Goal: Task Accomplishment & Management: Manage account settings

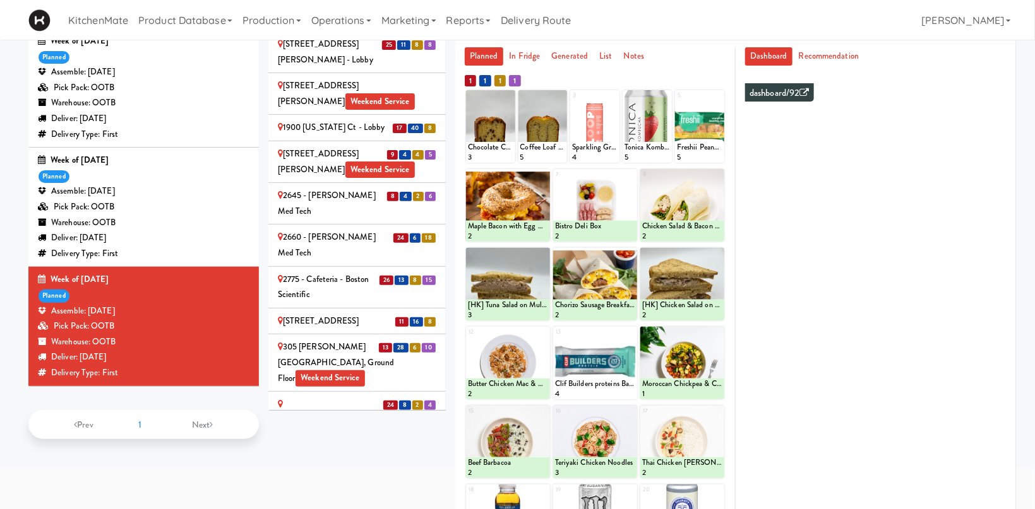
scroll to position [1050, 0]
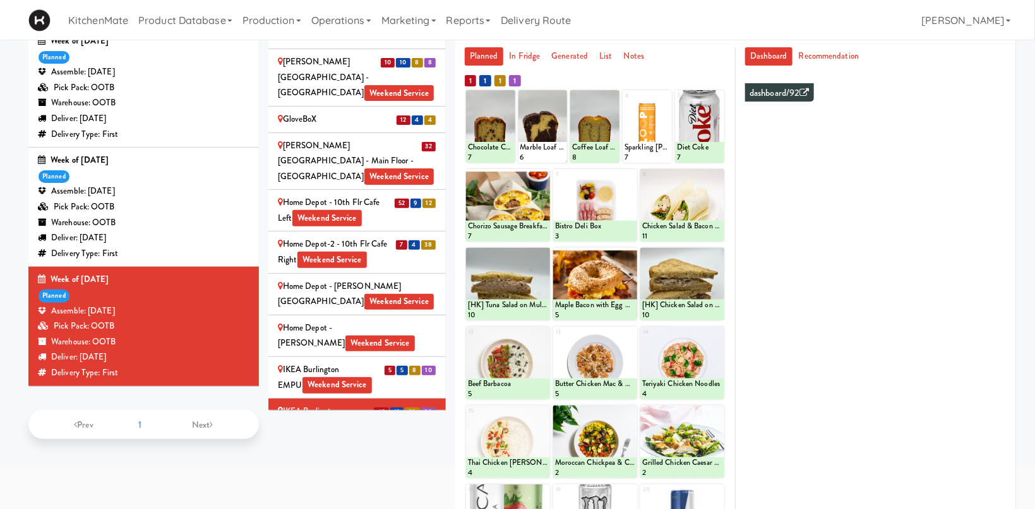
scroll to position [1155, 0]
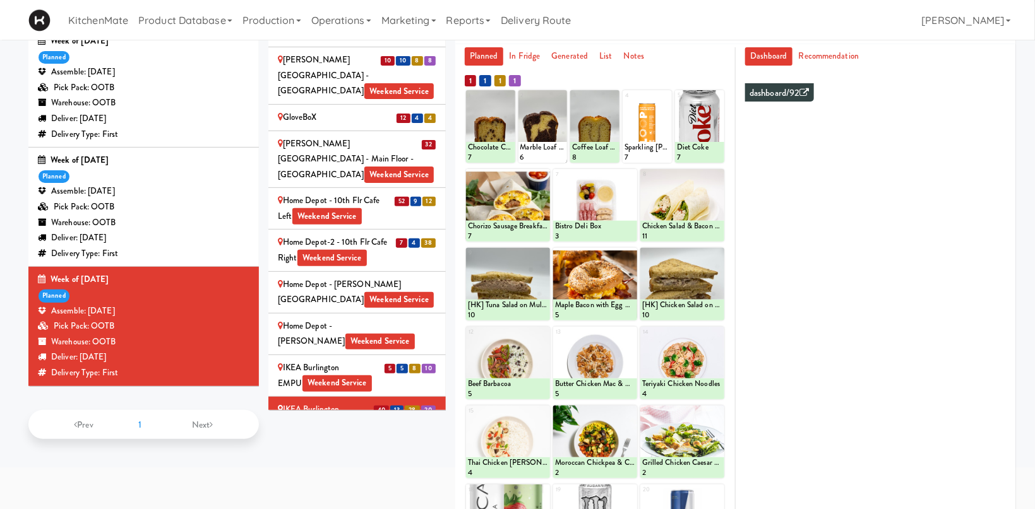
click at [297, 444] on div "IKEA CDC Mississauga Weekend Service" at bounding box center [357, 459] width 158 height 31
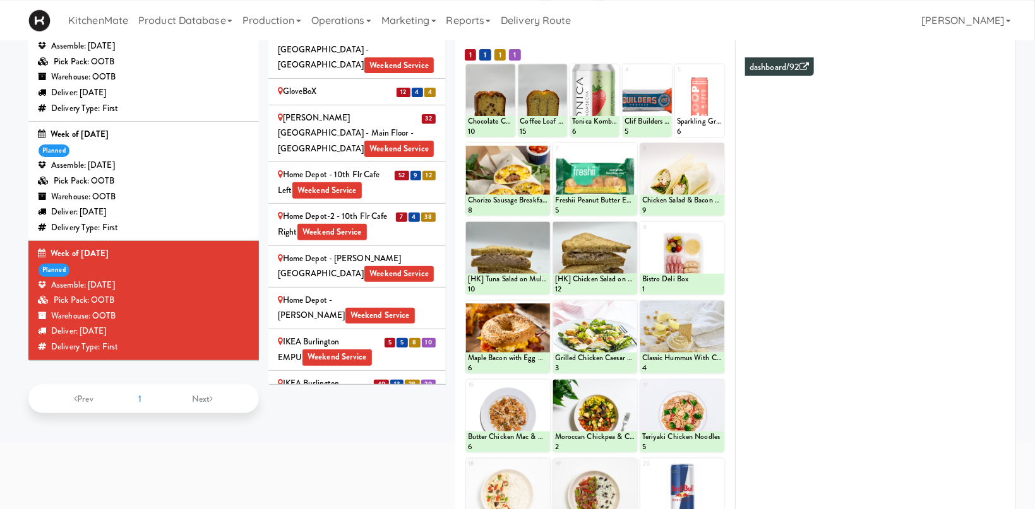
scroll to position [60, 0]
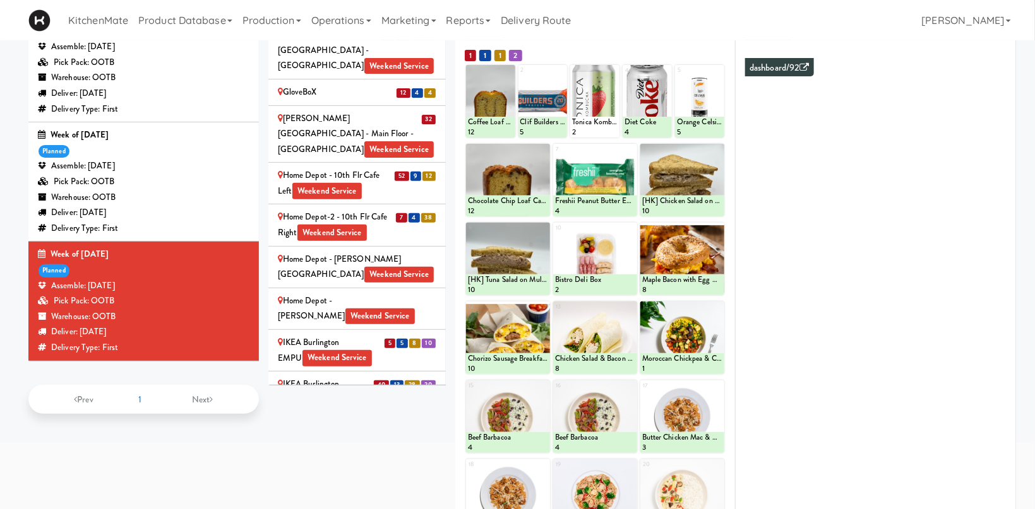
scroll to position [79, 0]
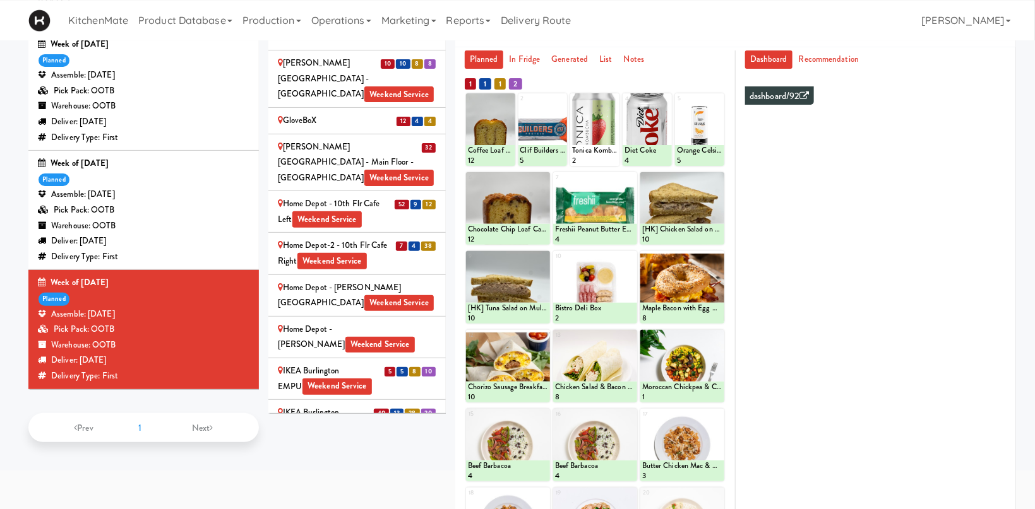
click at [518, 290] on div at bounding box center [508, 287] width 84 height 73
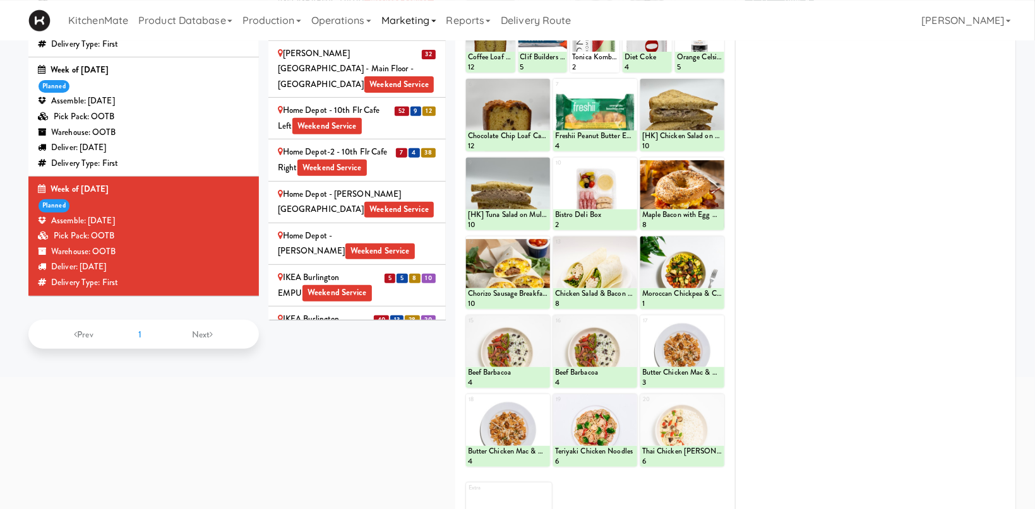
scroll to position [105, 0]
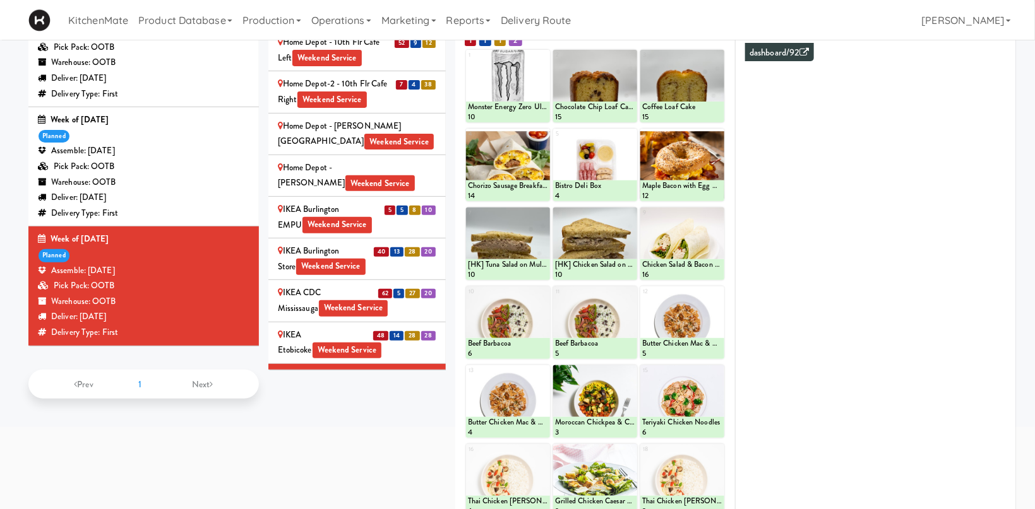
scroll to position [1285, 0]
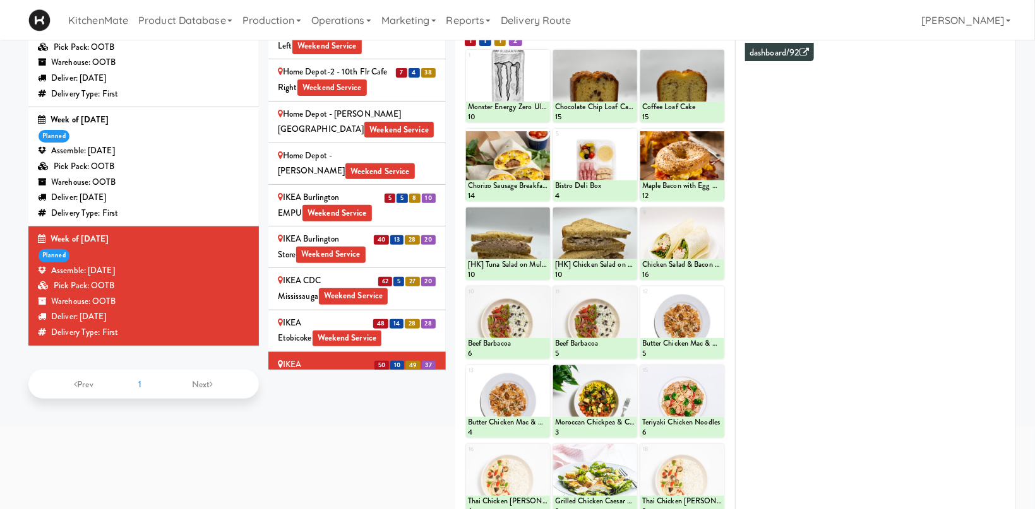
click at [404, 403] on span "4" at bounding box center [405, 407] width 11 height 9
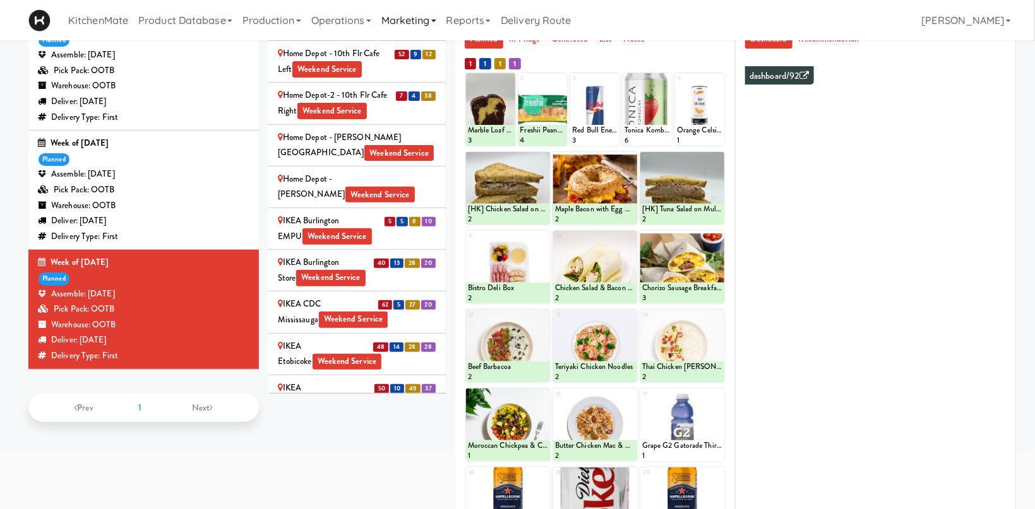
scroll to position [220, 0]
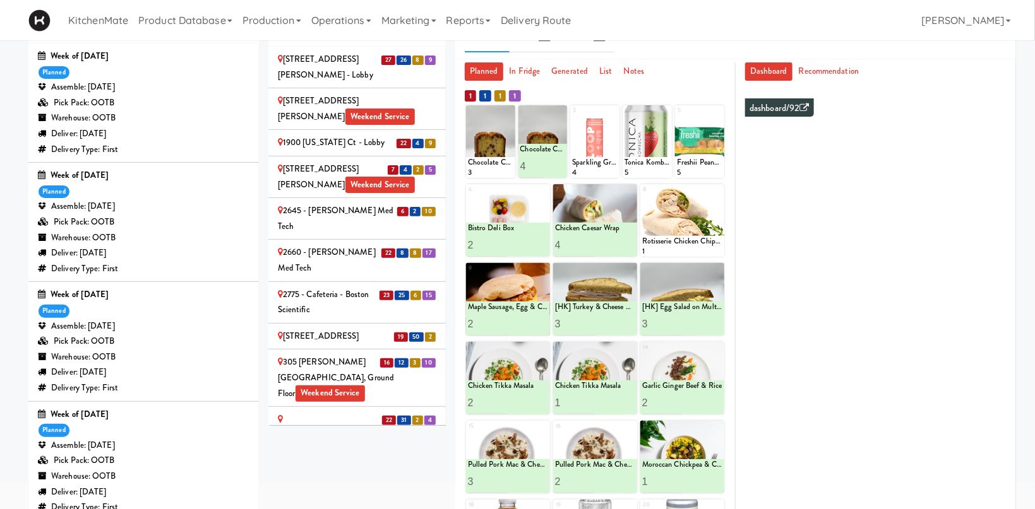
scroll to position [1131, 0]
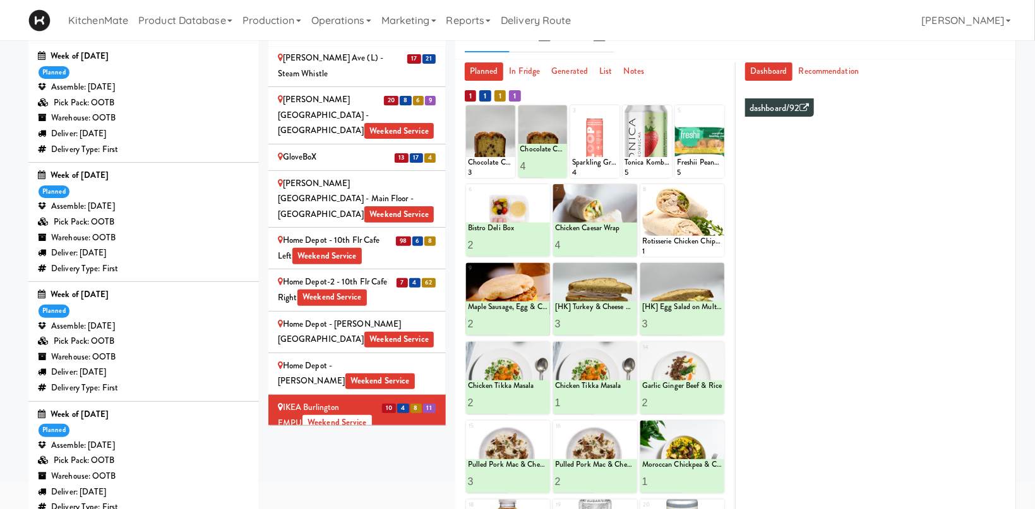
click at [306, 484] on div "IKEA CDC Mississauga Weekend Service" at bounding box center [357, 499] width 158 height 31
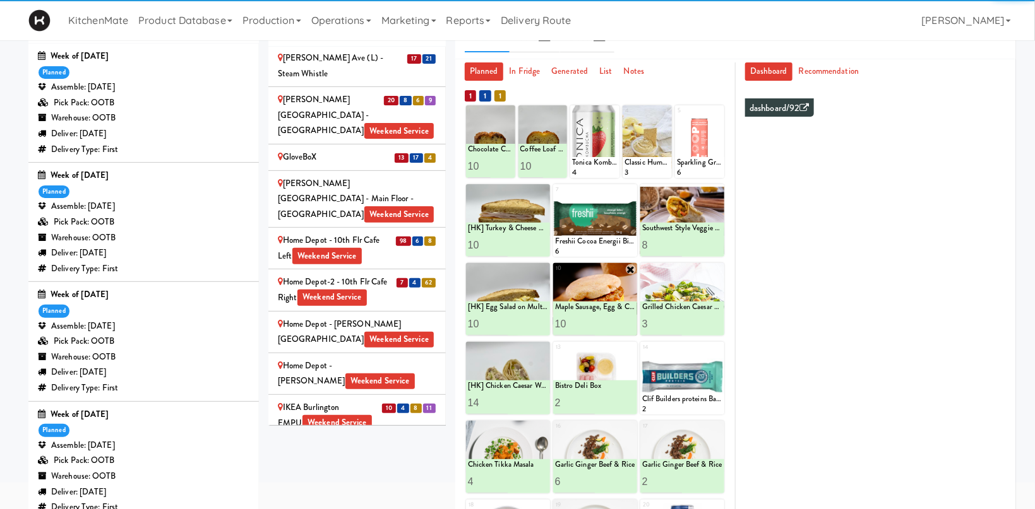
scroll to position [85, 0]
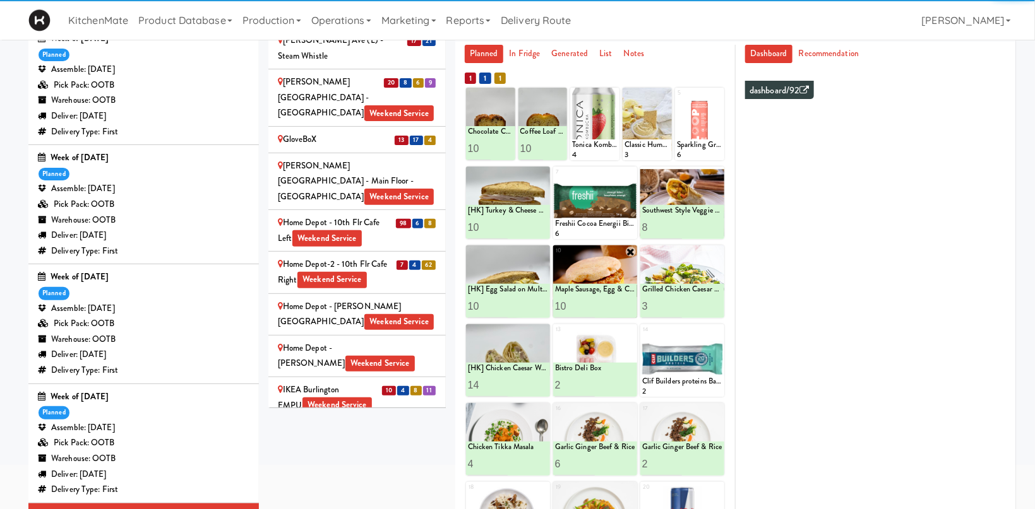
click at [586, 261] on div at bounding box center [595, 282] width 84 height 73
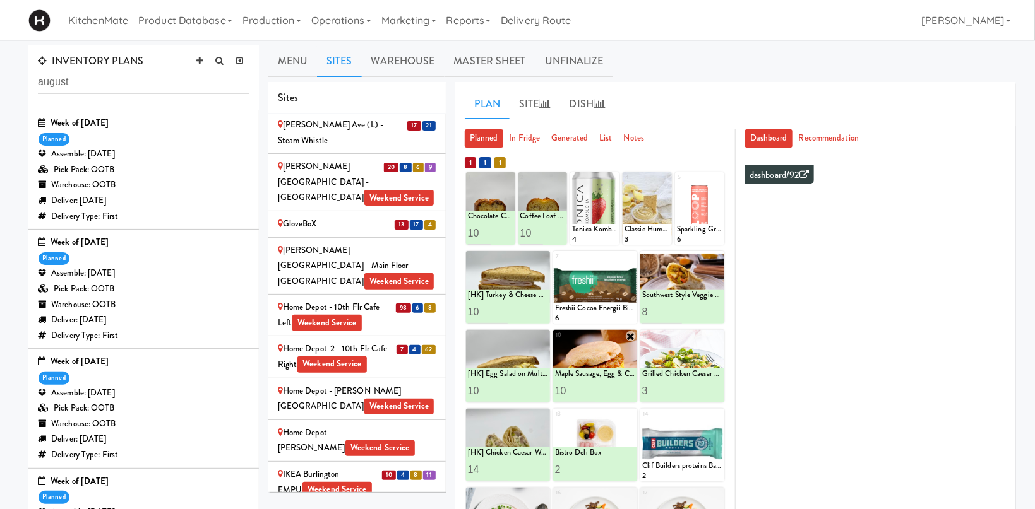
scroll to position [134, 0]
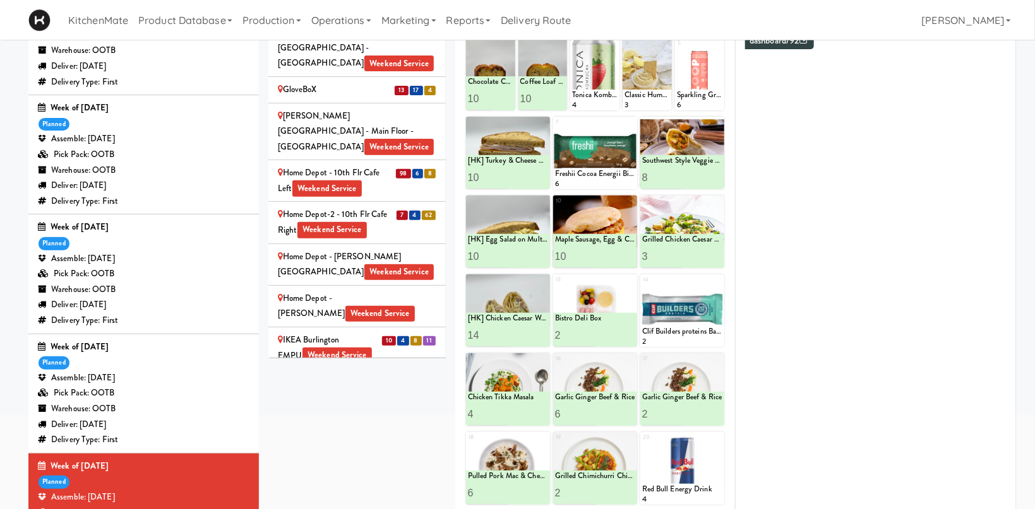
click at [717, 277] on div at bounding box center [682, 311] width 84 height 73
click at [687, 293] on div at bounding box center [682, 311] width 84 height 73
click at [318, 458] on div "IKEA Etobicoke Weekend Service" at bounding box center [357, 473] width 158 height 31
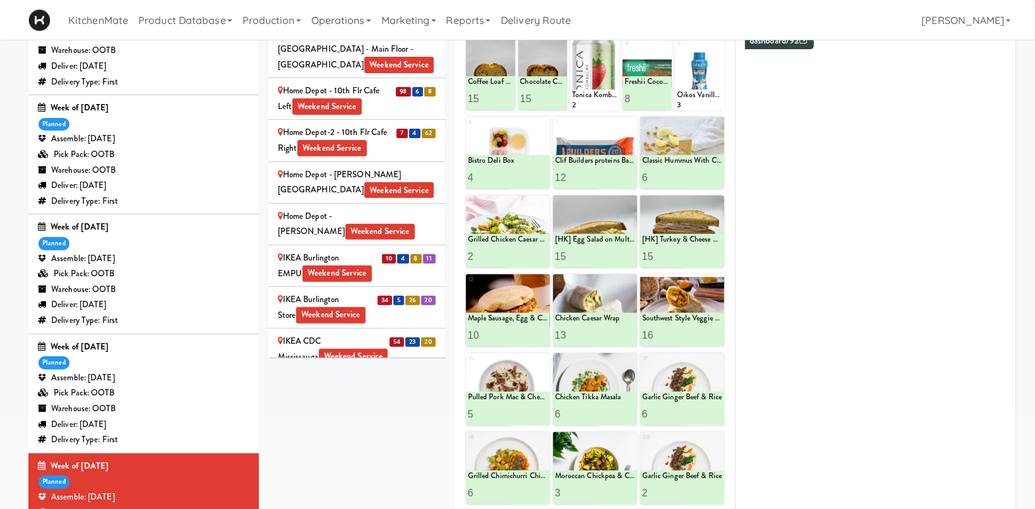
scroll to position [1275, 0]
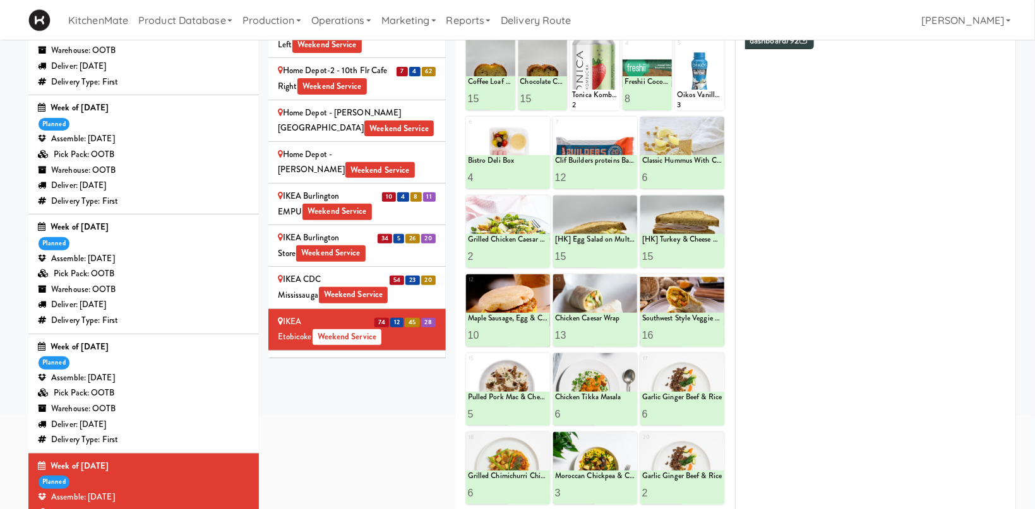
click at [291, 356] on div "IKEA North York Store Weekend Service" at bounding box center [357, 371] width 158 height 31
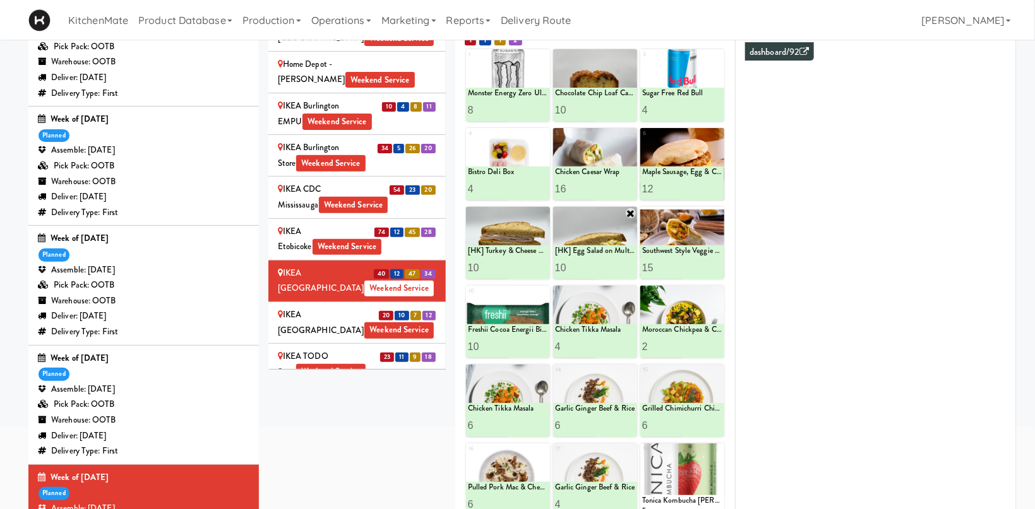
scroll to position [90, 0]
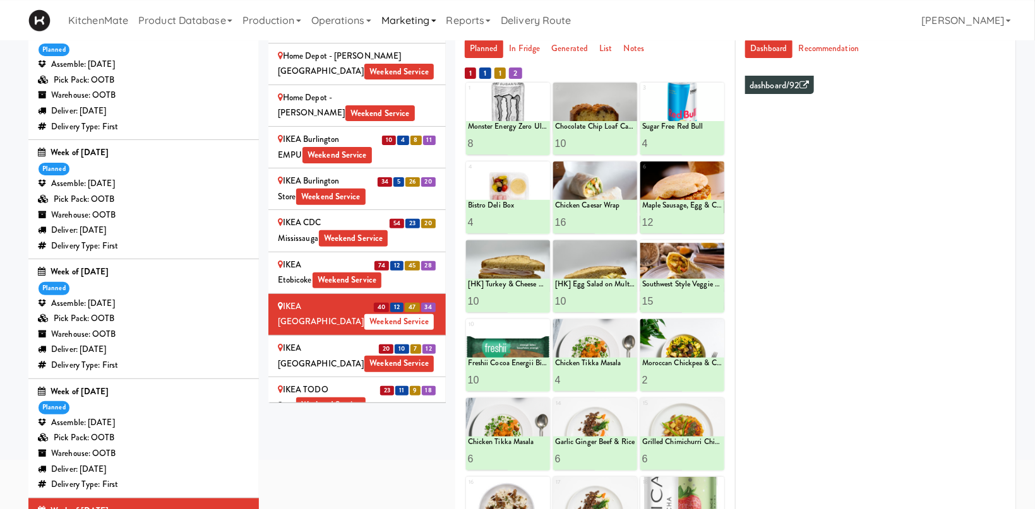
click at [390, 341] on div "IKEA Scarborough Town Center Weekend Service" at bounding box center [357, 356] width 158 height 31
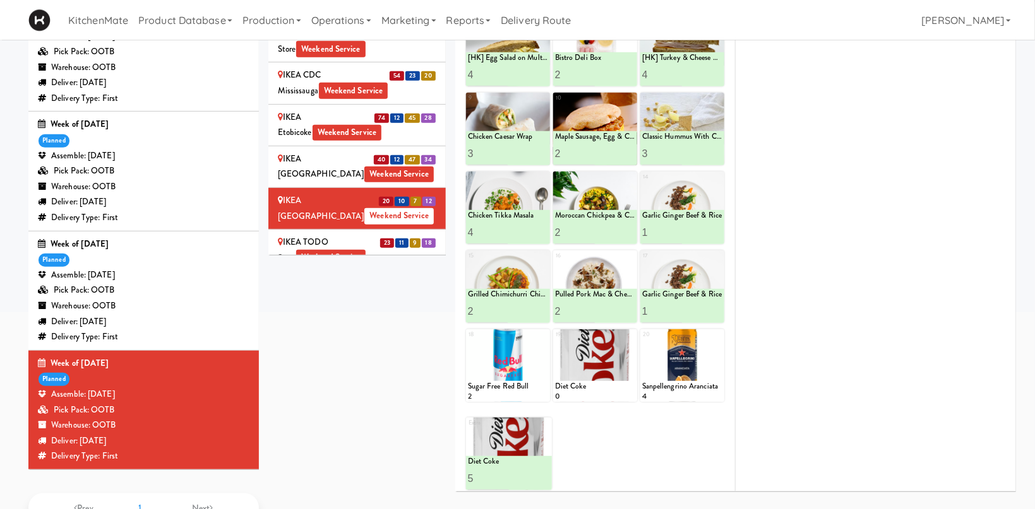
scroll to position [199, 0]
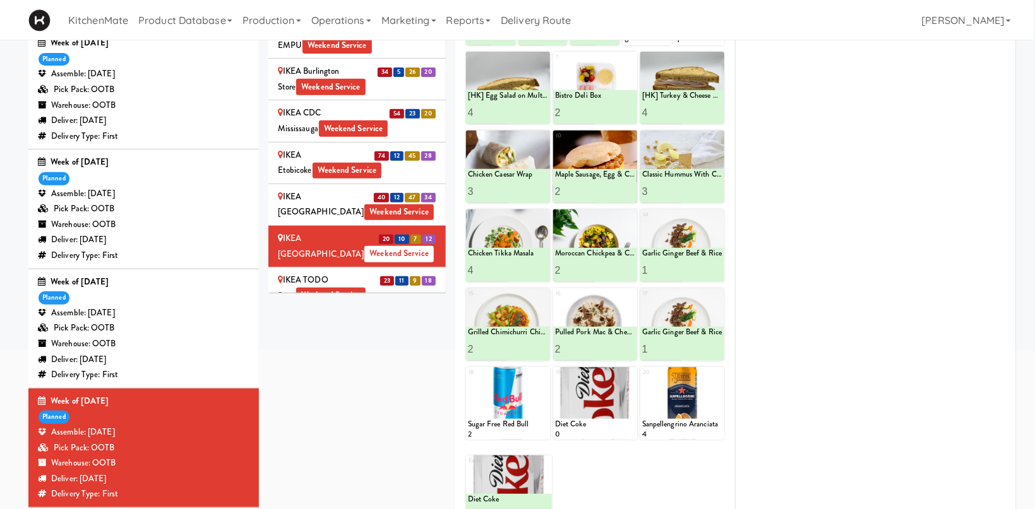
click at [626, 369] on div at bounding box center [595, 403] width 84 height 73
click at [639, 367] on div "18 Sugar Free Red Bull 2 19 Diet Coke 0 20 Sanpellengrino Aranciata 4" at bounding box center [595, 403] width 258 height 73
click at [619, 398] on div at bounding box center [595, 403] width 84 height 73
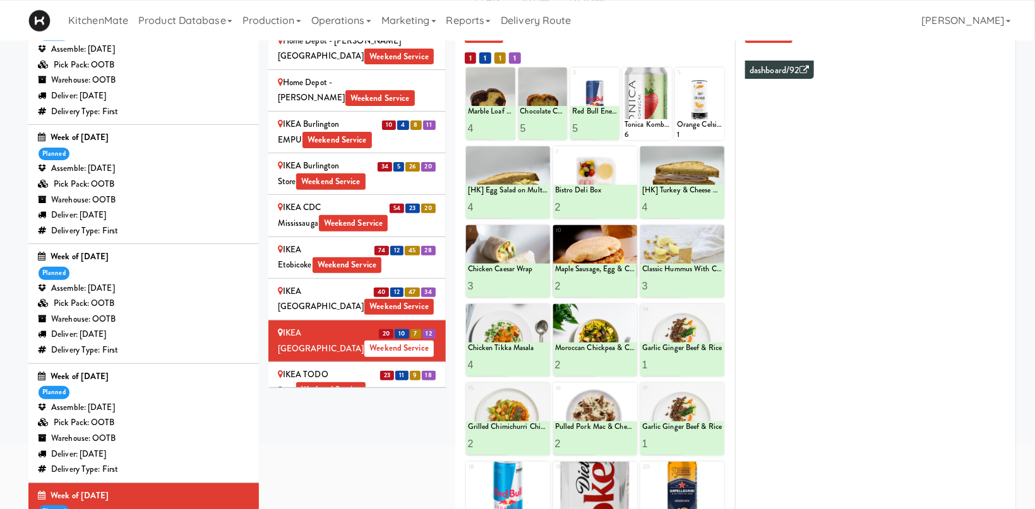
scroll to position [157, 0]
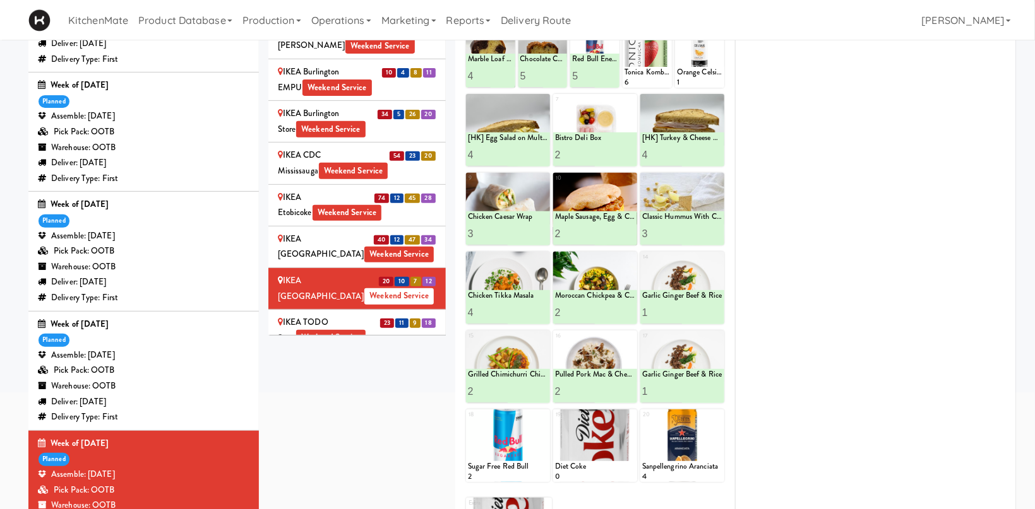
click at [831, 479] on div "Planned In Fridge Generated List Notes 1 Marble Loaf Cake 4 2 Chocolate Chip Lo…" at bounding box center [735, 272] width 561 height 600
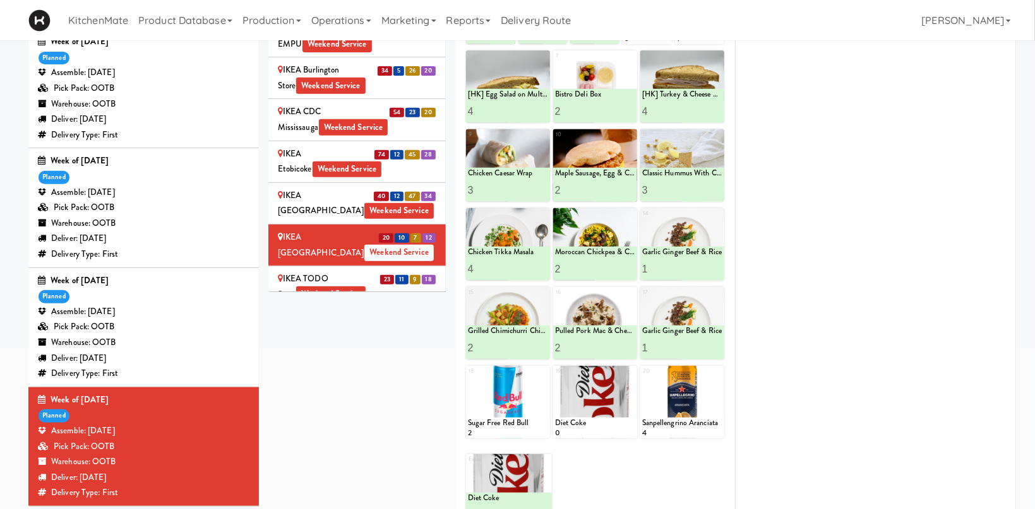
scroll to position [67, 0]
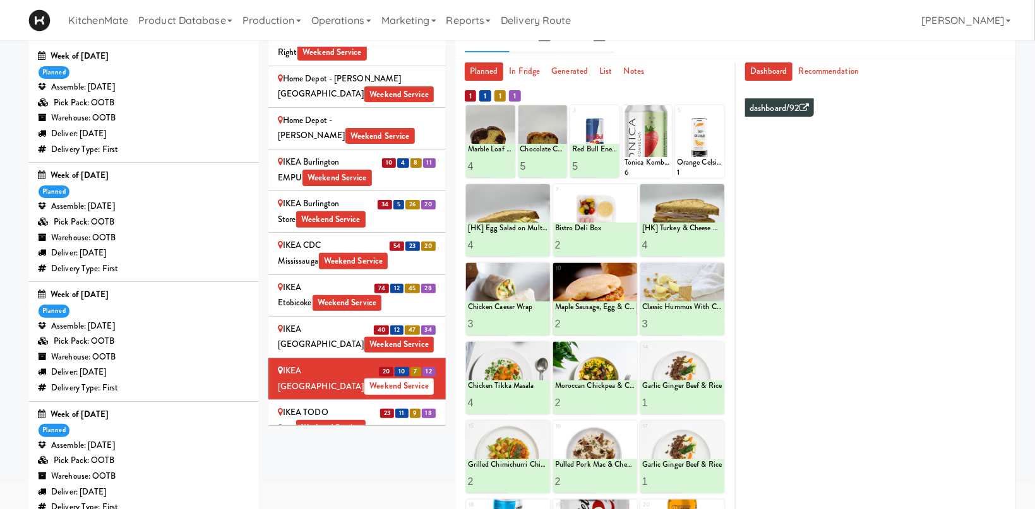
click at [390, 409] on span "23" at bounding box center [387, 413] width 14 height 9
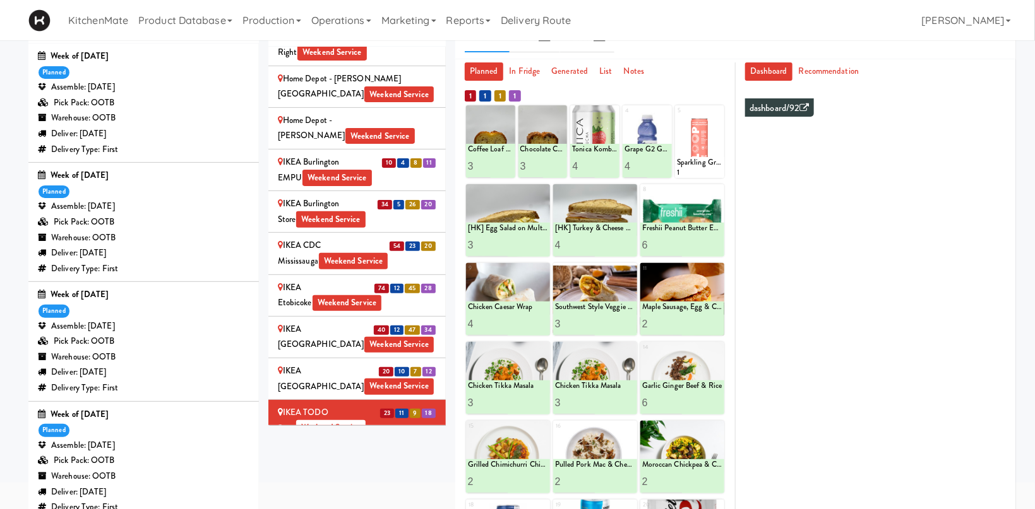
click at [396, 451] on span "59" at bounding box center [398, 455] width 14 height 9
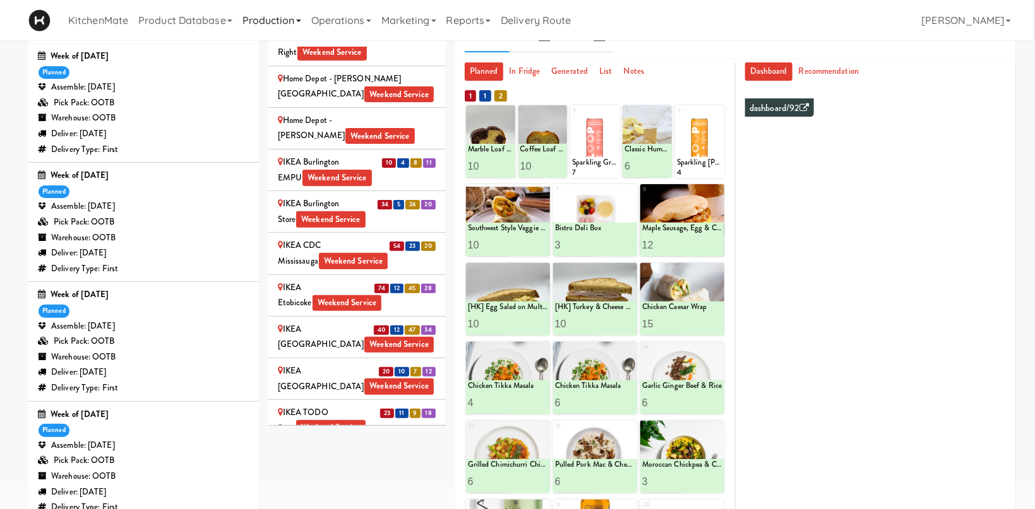
click at [336, 489] on div "JHE Building - Fireball Cafe - McMaster University Weekend Service" at bounding box center [357, 512] width 158 height 47
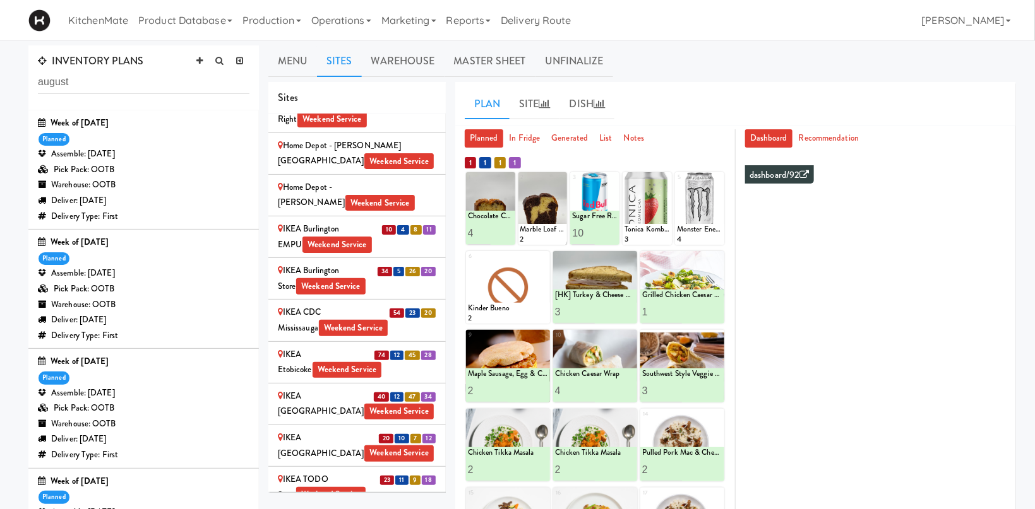
scroll to position [134, 0]
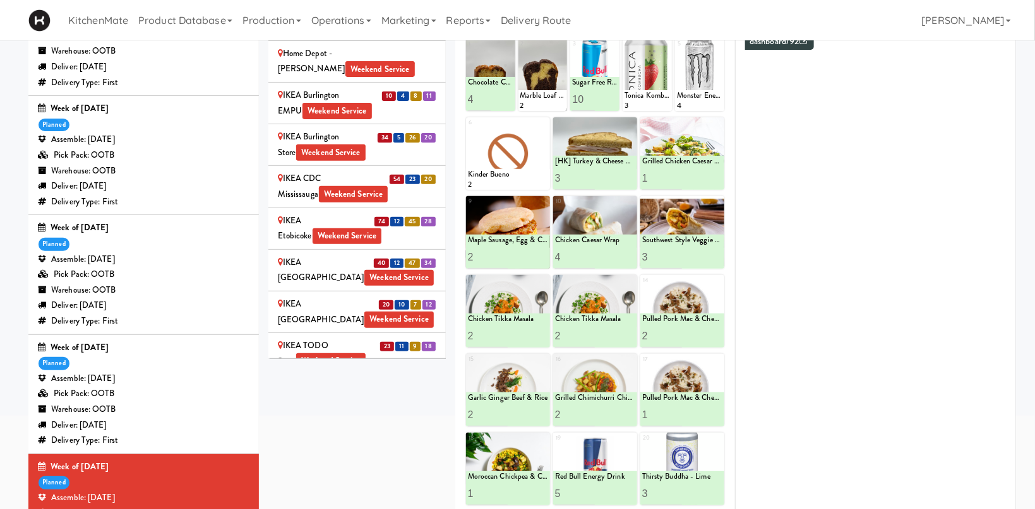
click at [364, 479] on div "Joseph Brant Hospital Weekend Service" at bounding box center [357, 494] width 158 height 31
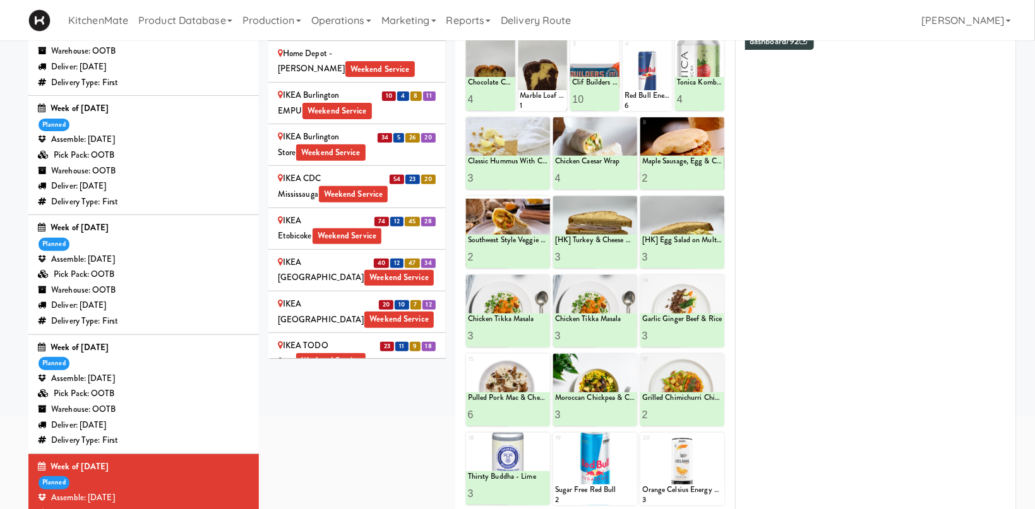
scroll to position [1637, 0]
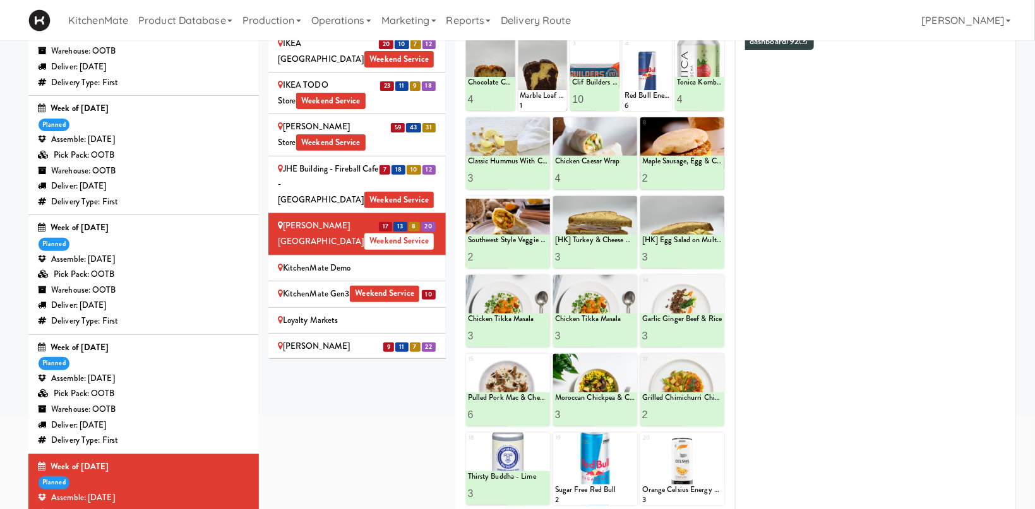
click at [376, 339] on div "Mackenzie Richmond Hill Hospital - Emergency Room Weekend Service" at bounding box center [357, 362] width 158 height 47
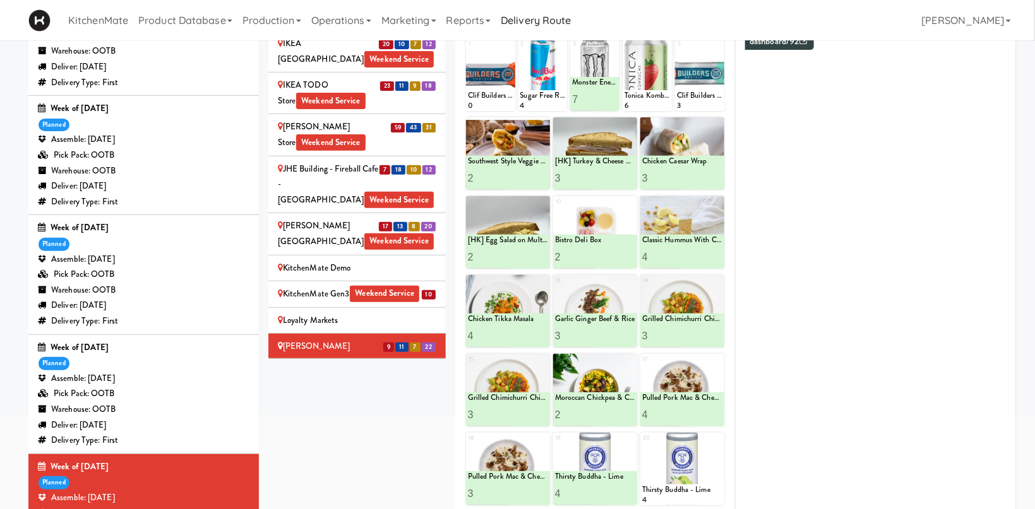
drag, startPoint x: 354, startPoint y: 200, endPoint x: 570, endPoint y: 13, distance: 286.0
click at [354, 396] on div "Market @ 3500 Steeles Weekend Service" at bounding box center [357, 411] width 158 height 31
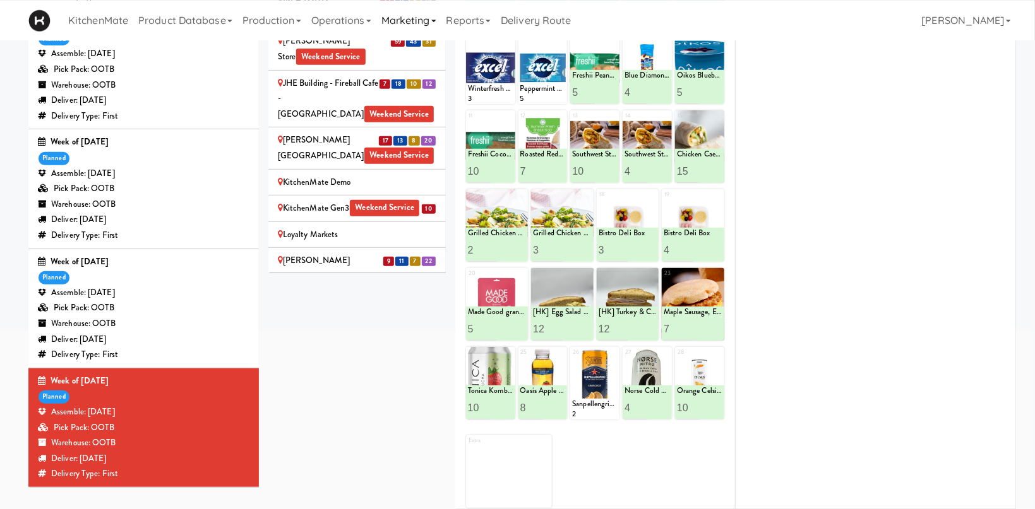
scroll to position [134, 0]
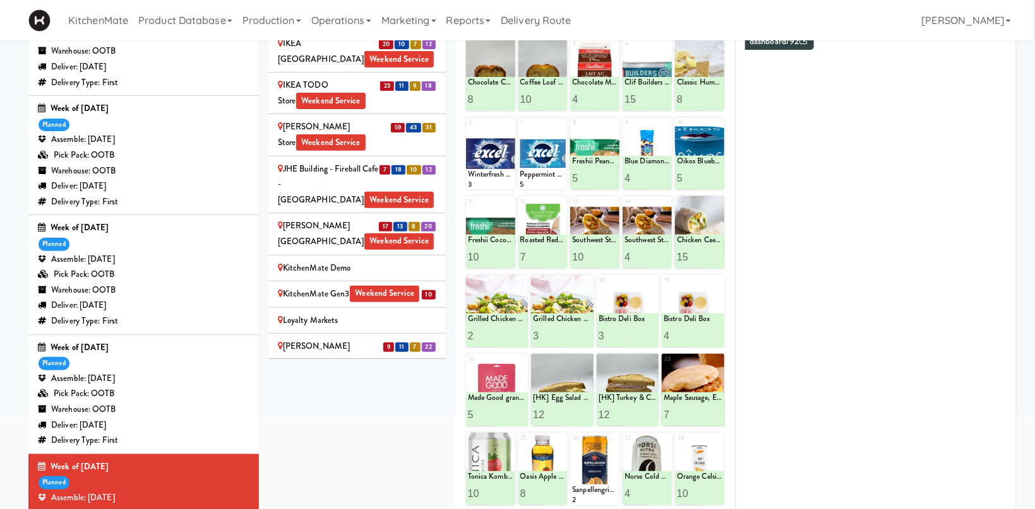
click at [304, 438] on div "Market @ 3500 Steeles(Right) Weekend Service" at bounding box center [357, 453] width 158 height 31
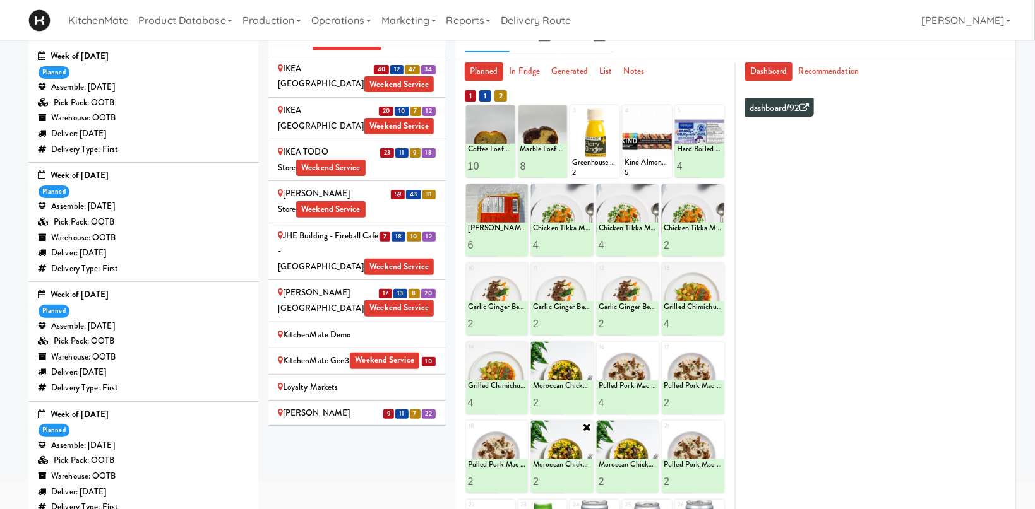
scroll to position [201, 0]
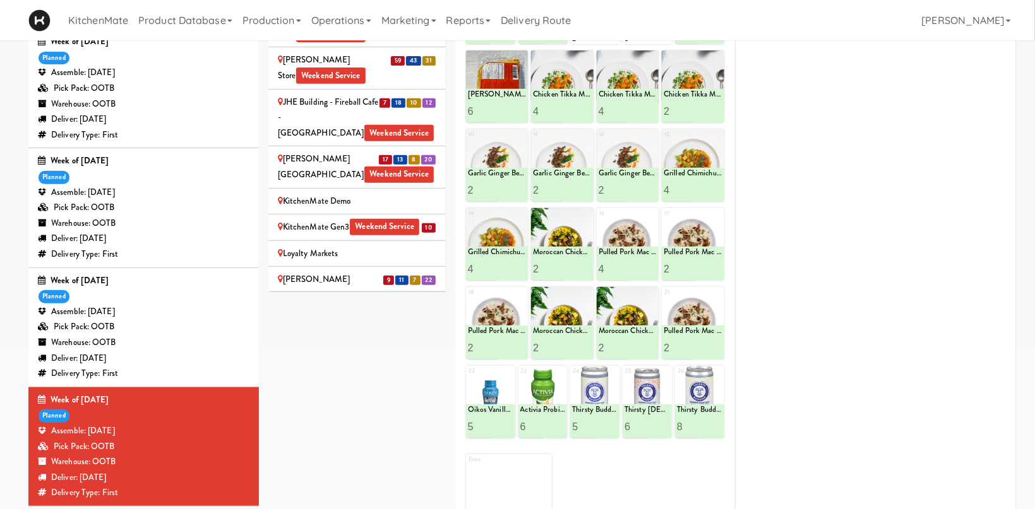
click at [319, 413] on div "Markham Campus - York University Weekend Service" at bounding box center [357, 428] width 158 height 31
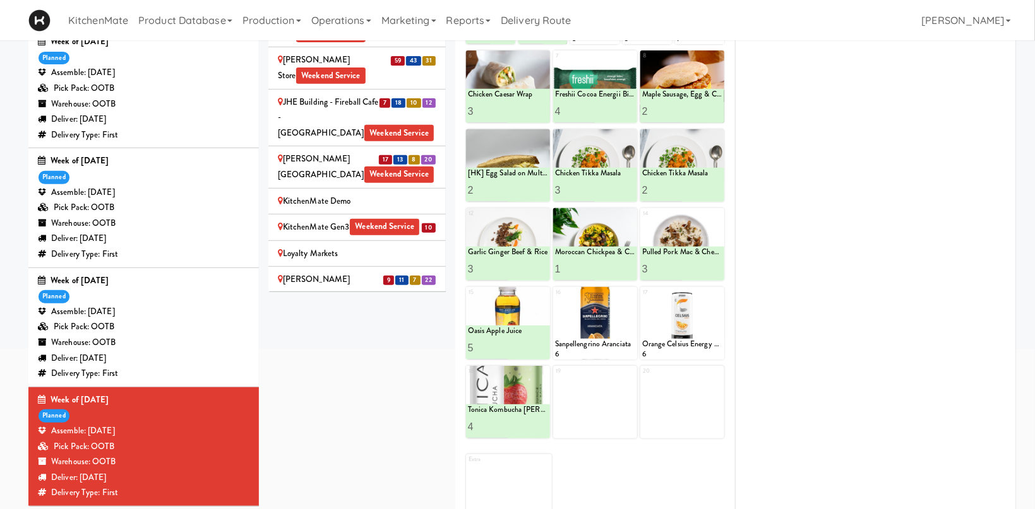
scroll to position [1811, 0]
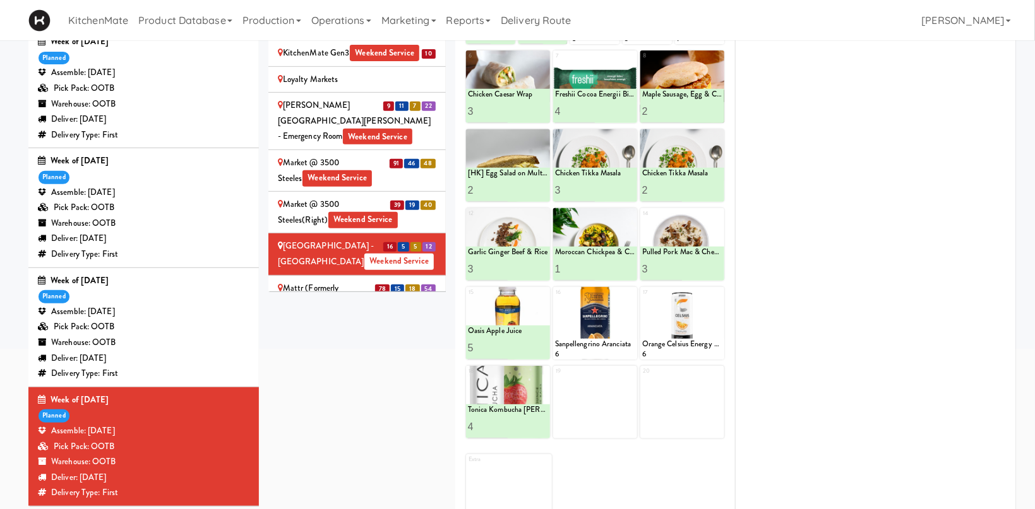
click at [318, 296] on span "Weekend Service" at bounding box center [344, 304] width 69 height 16
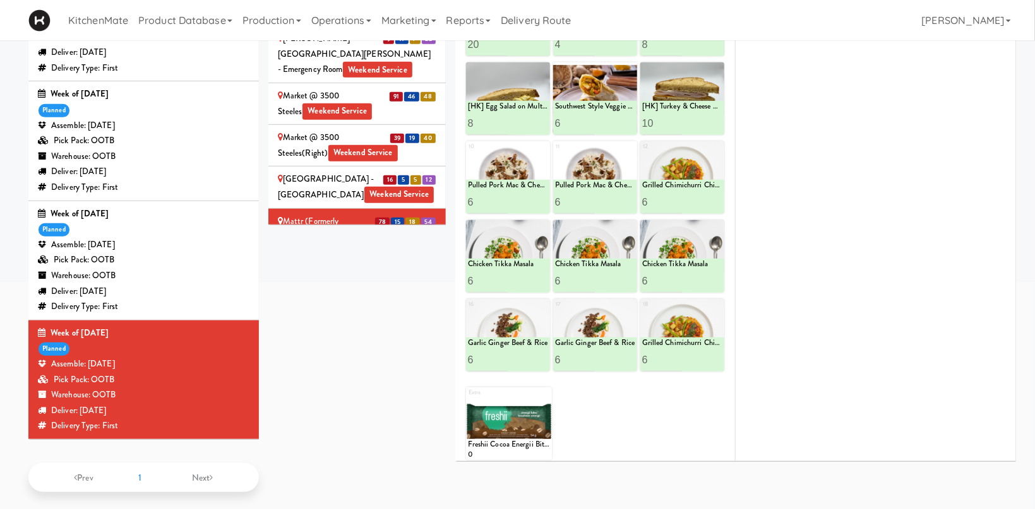
scroll to position [67, 0]
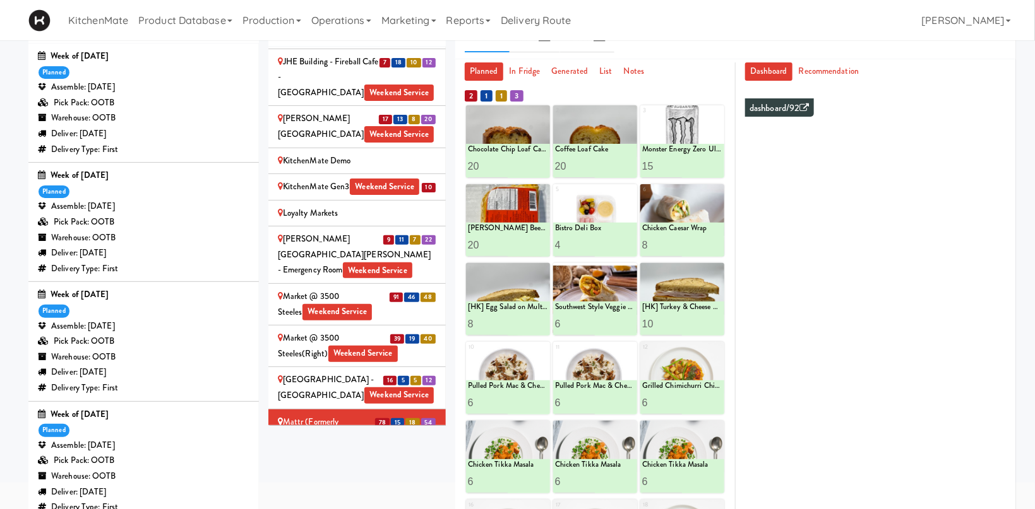
click at [337, 456] on div "Mills Memorial Library - 2nd Floor - McMaster University Weekend Service" at bounding box center [357, 479] width 158 height 47
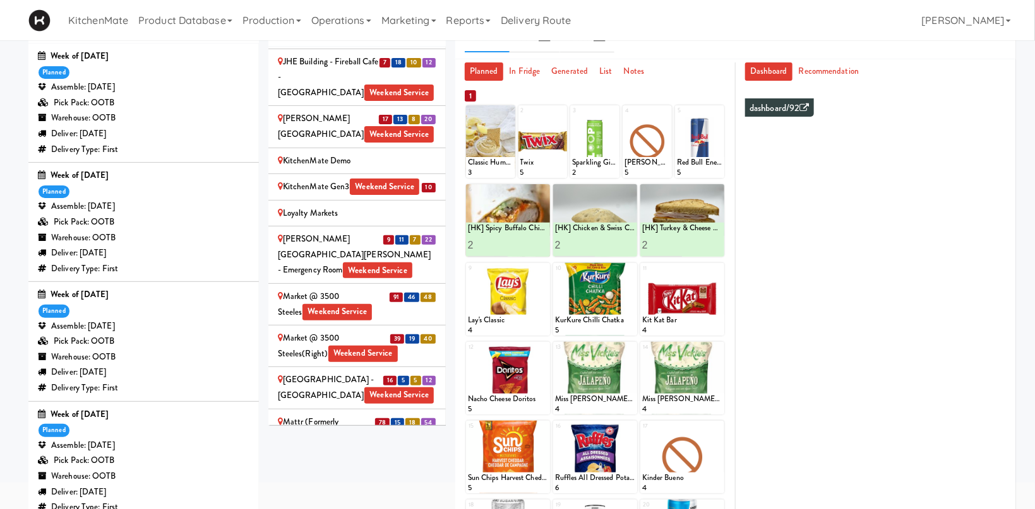
scroll to position [0, 0]
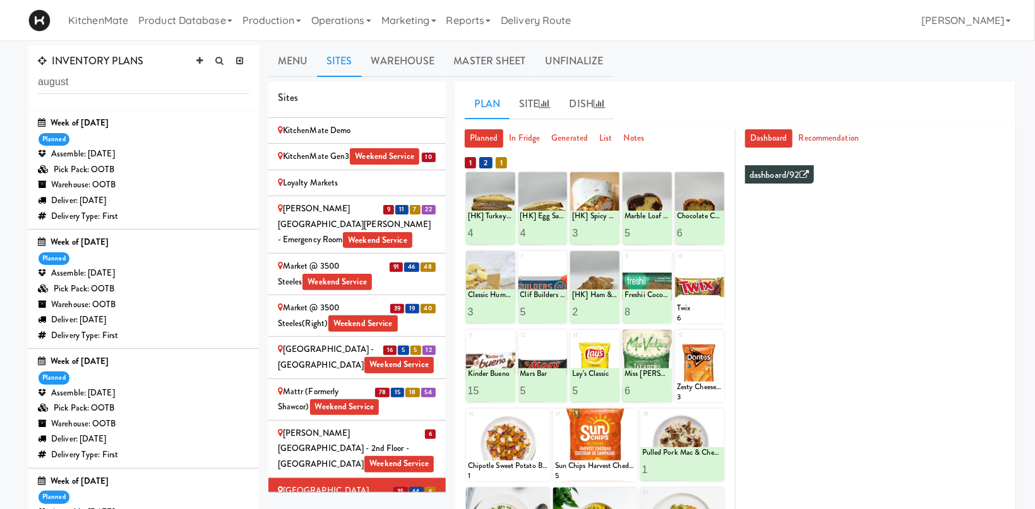
scroll to position [1985, 0]
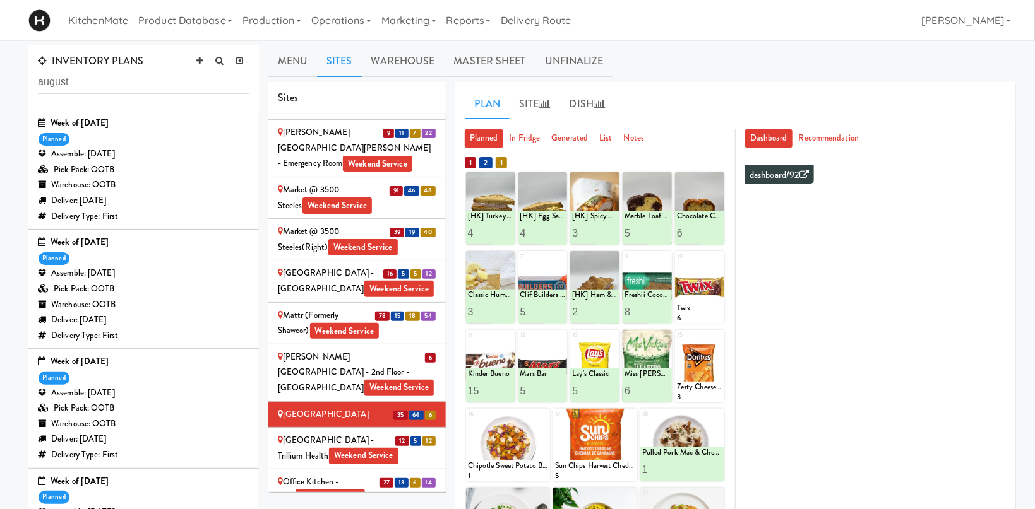
click at [385, 433] on div "[GEOGRAPHIC_DATA] - Trillium Health Weekend Service" at bounding box center [357, 448] width 158 height 31
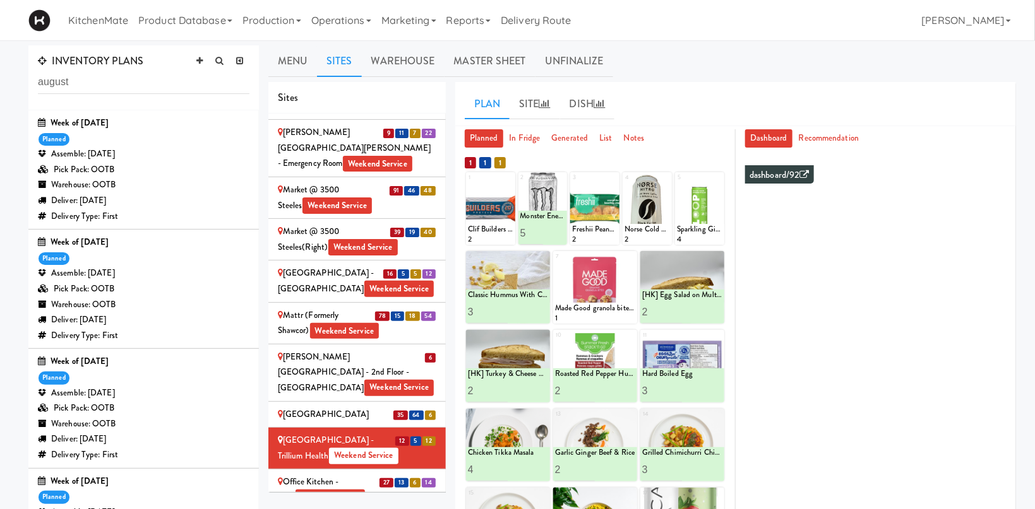
click at [352, 475] on div "Office Kitchen - GVA Weekend Service" at bounding box center [357, 490] width 158 height 31
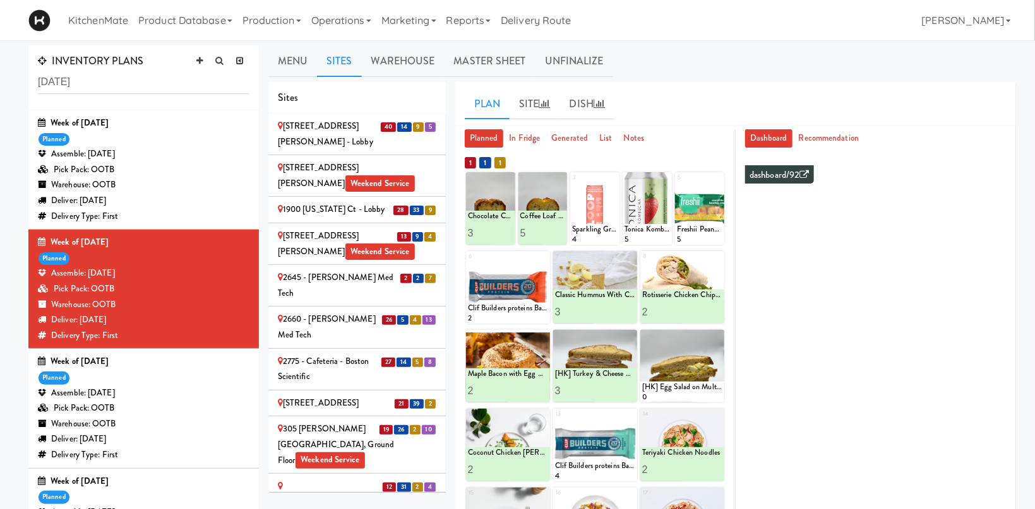
scroll to position [1171, 0]
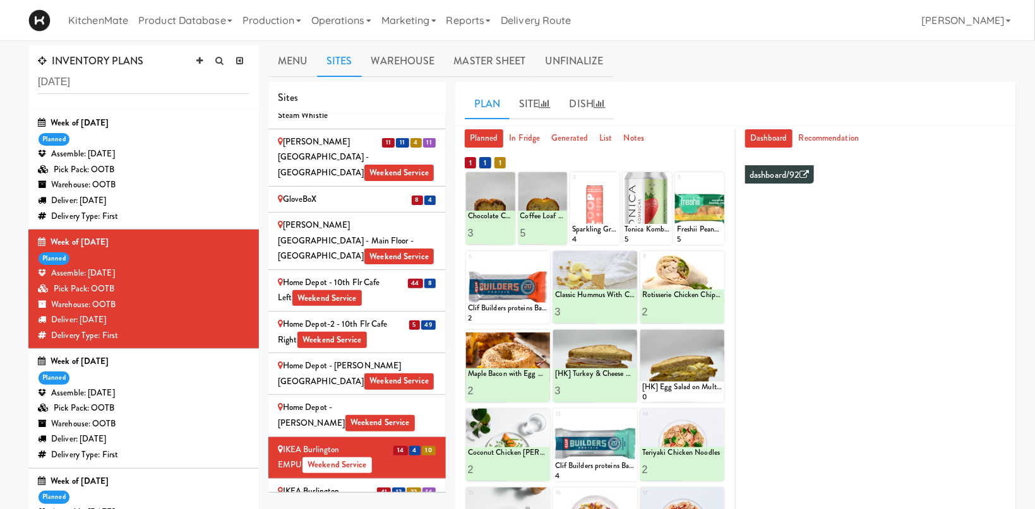
click at [352, 484] on div "IKEA Burlington Store Weekend Service" at bounding box center [357, 499] width 158 height 31
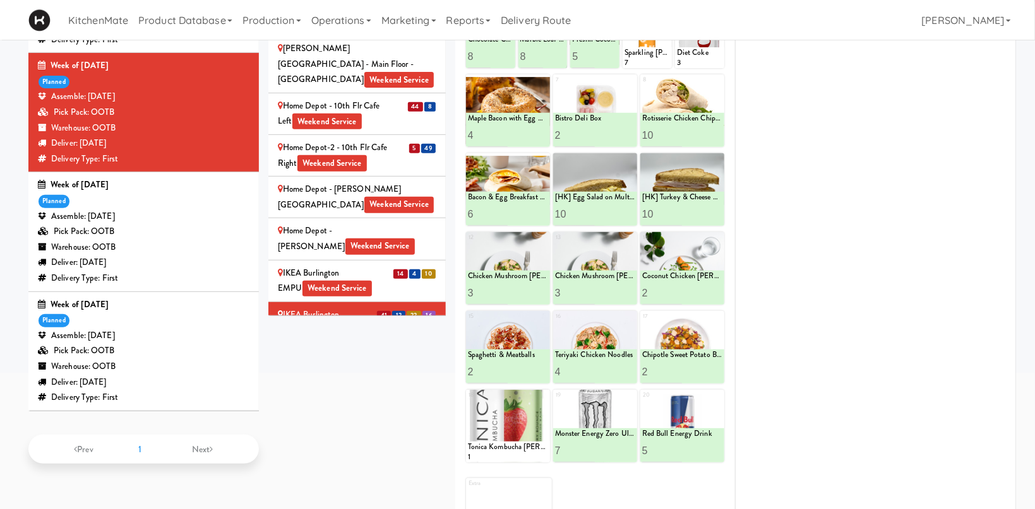
scroll to position [97, 0]
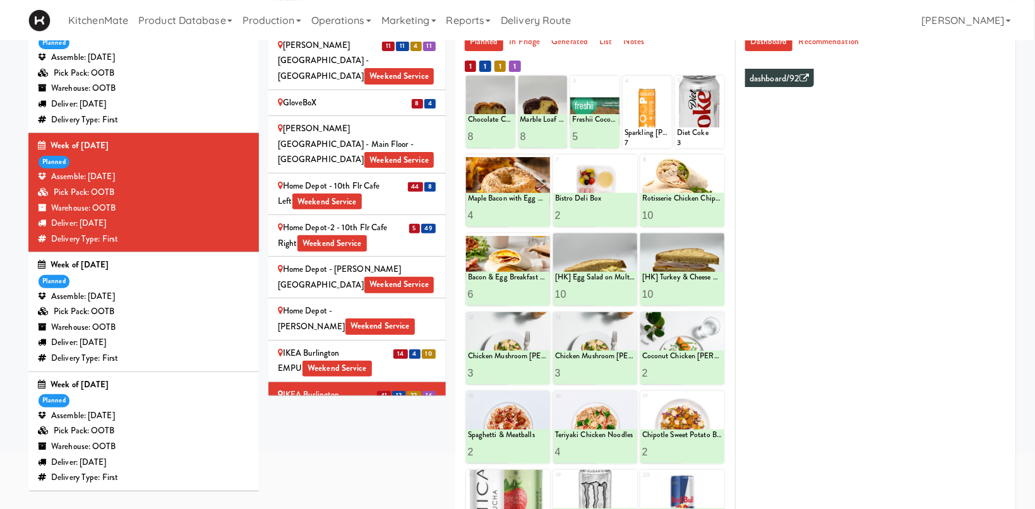
click at [280, 432] on icon at bounding box center [280, 436] width 5 height 8
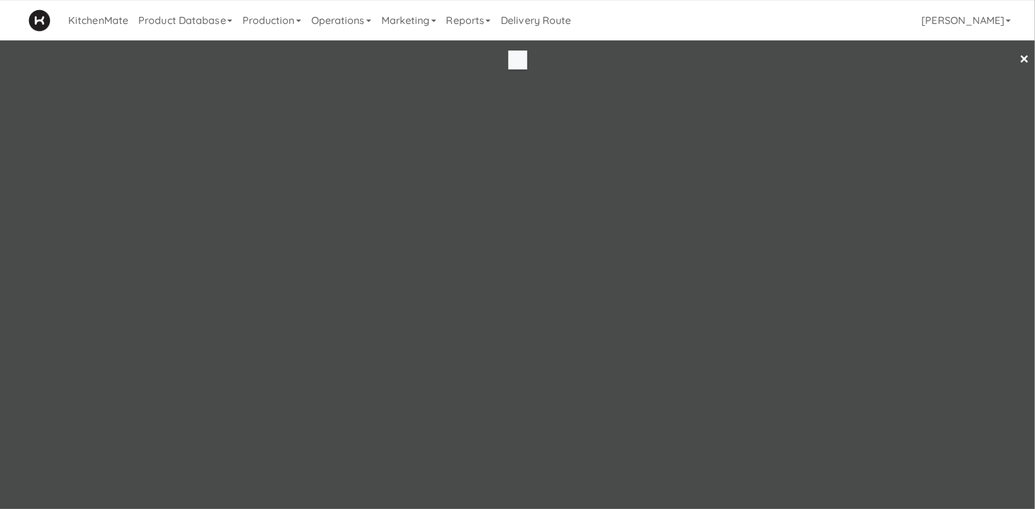
scroll to position [40, 0]
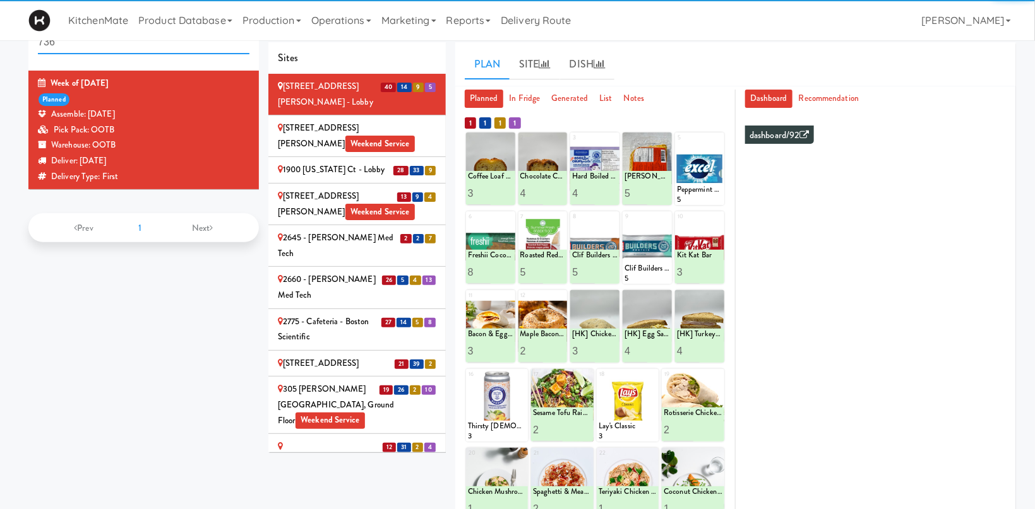
scroll to position [1036, 0]
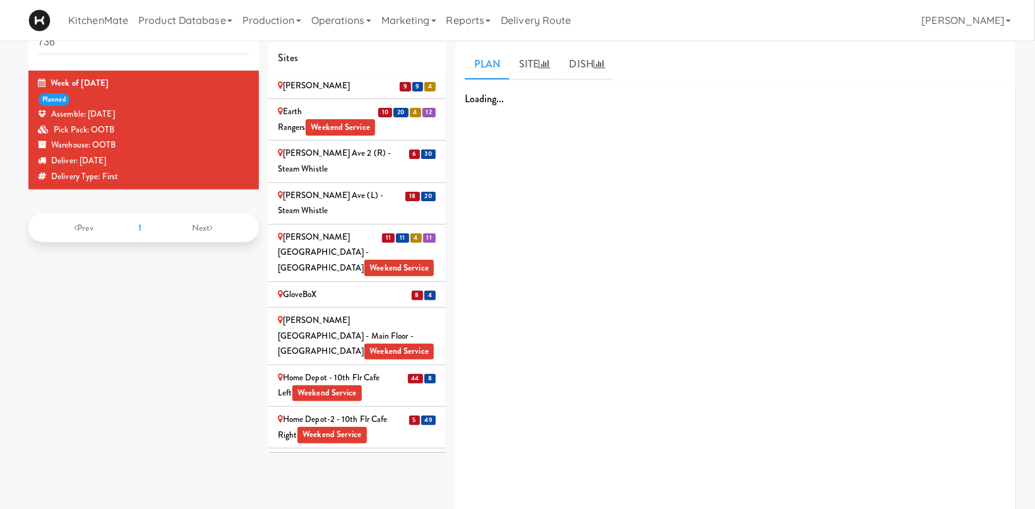
scroll to position [1241, 0]
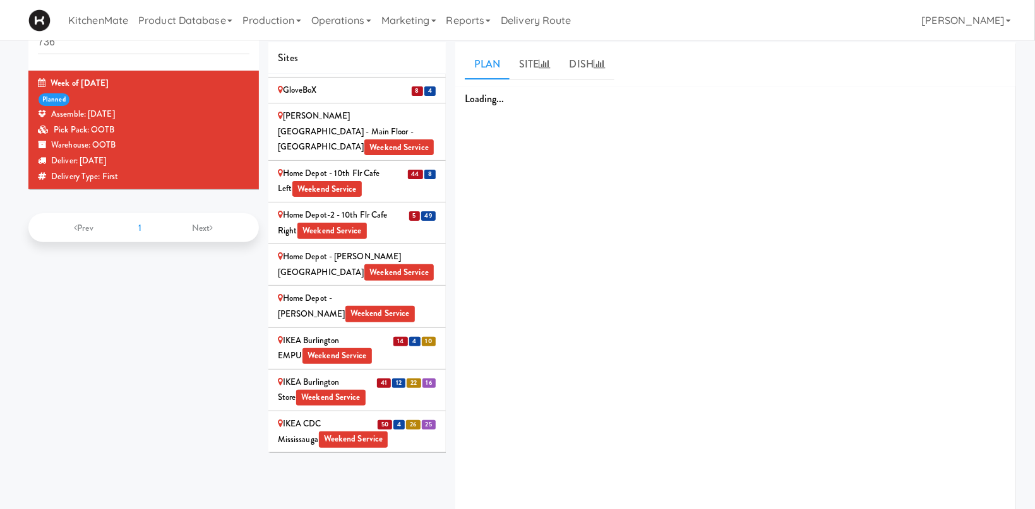
click at [302, 417] on div "IKEA CDC Mississauga Weekend Service" at bounding box center [357, 432] width 158 height 31
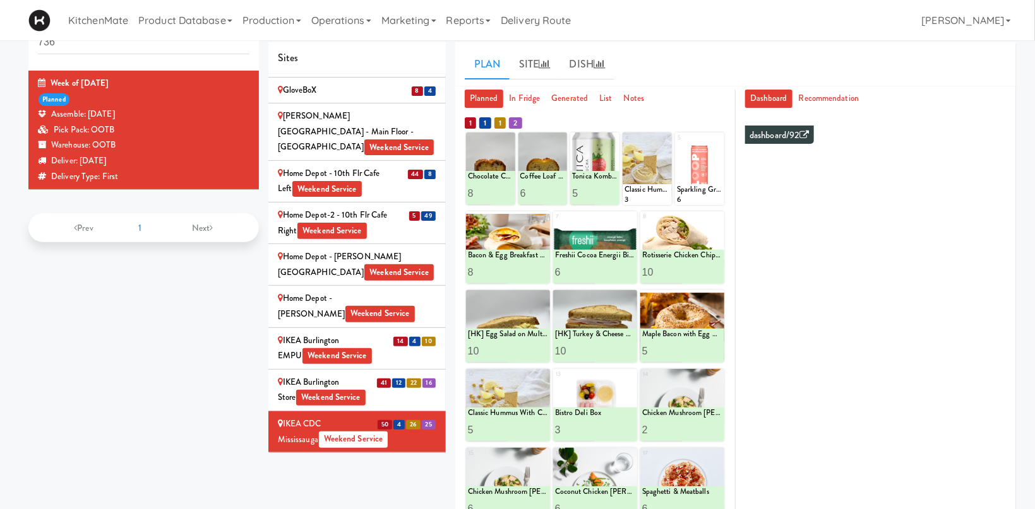
click at [308, 458] on div "IKEA Etobicoke Weekend Service" at bounding box center [357, 473] width 158 height 31
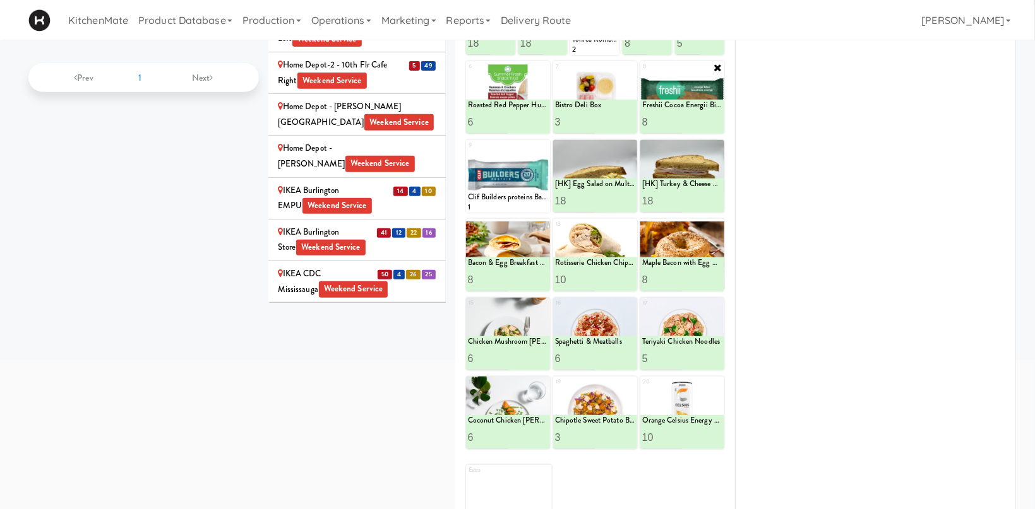
scroll to position [98, 0]
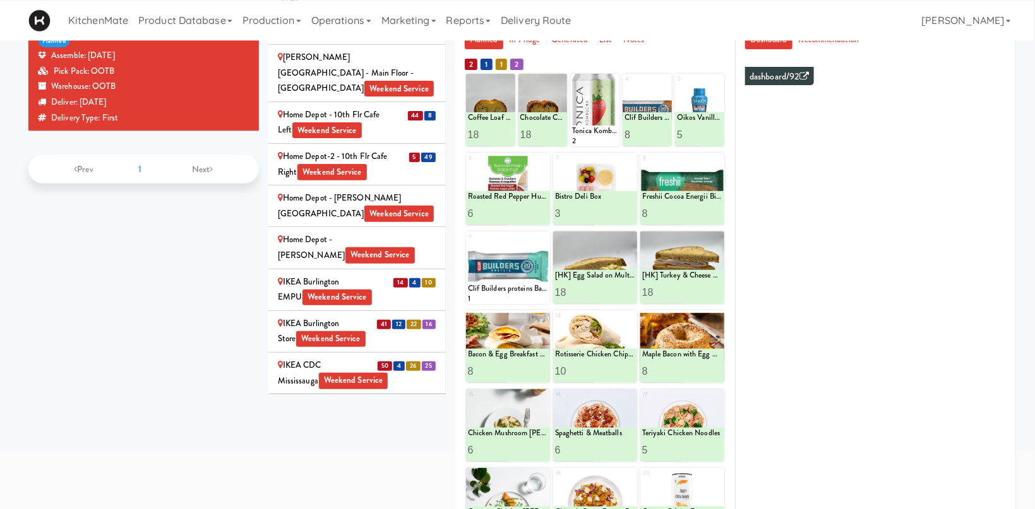
click at [287, 441] on div "IKEA North York Store Weekend Service" at bounding box center [357, 456] width 158 height 31
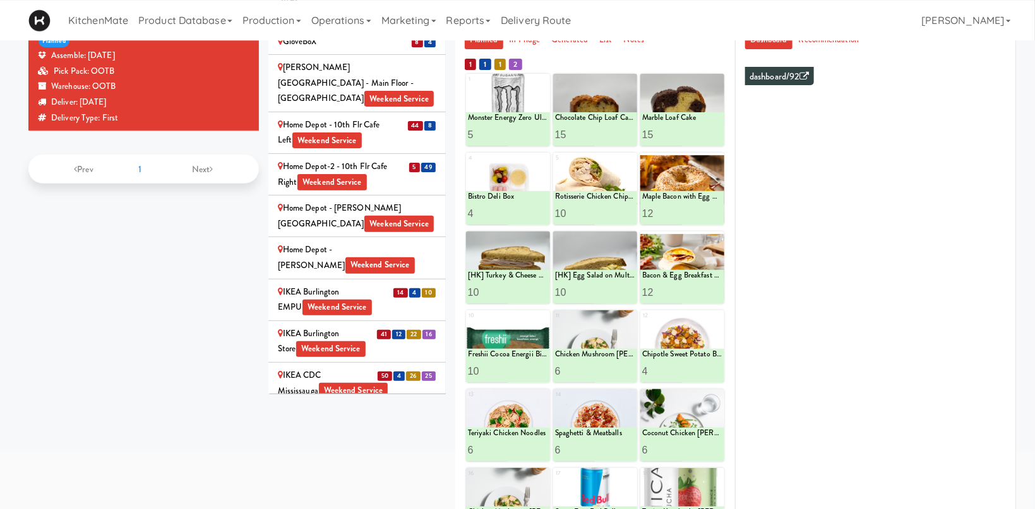
scroll to position [0, 0]
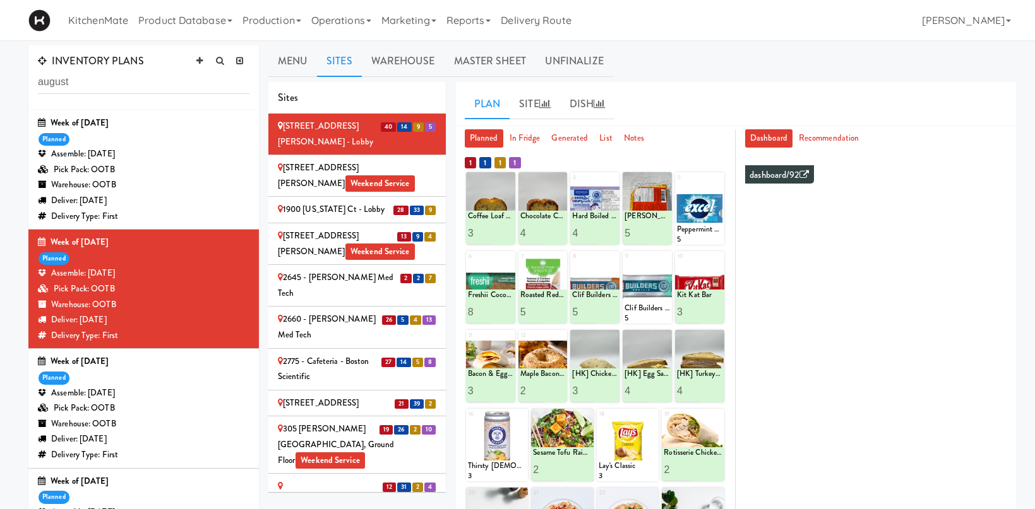
type input "august"
click at [86, 162] on div "Assemble: Wednesday Sep 03, 2025" at bounding box center [143, 154] width 211 height 16
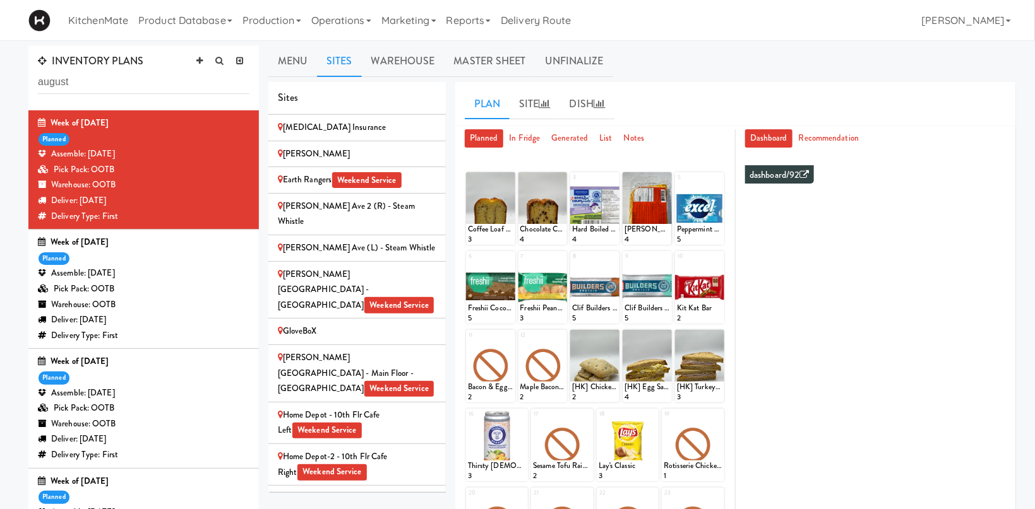
scroll to position [973, 0]
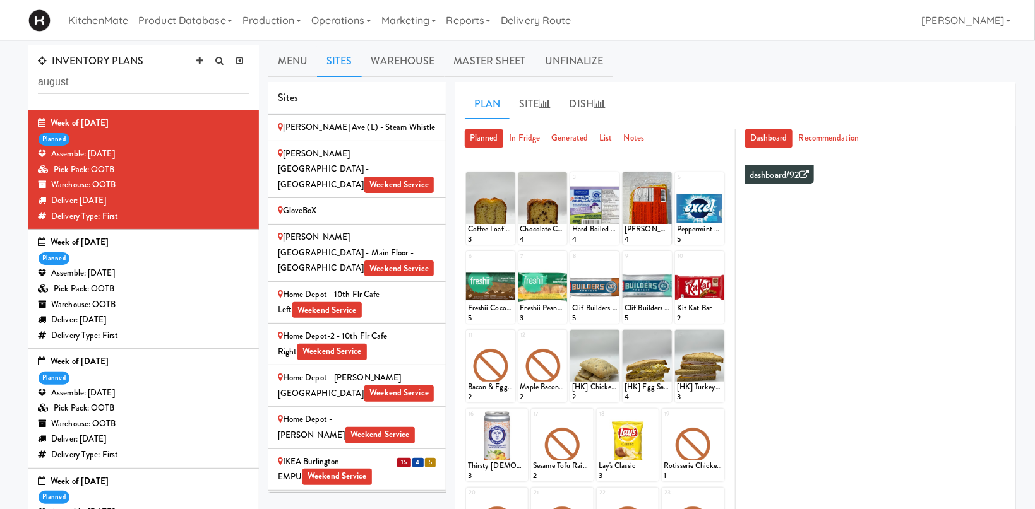
click at [376, 455] on div "IKEA Burlington EMPU Weekend Service" at bounding box center [357, 470] width 158 height 31
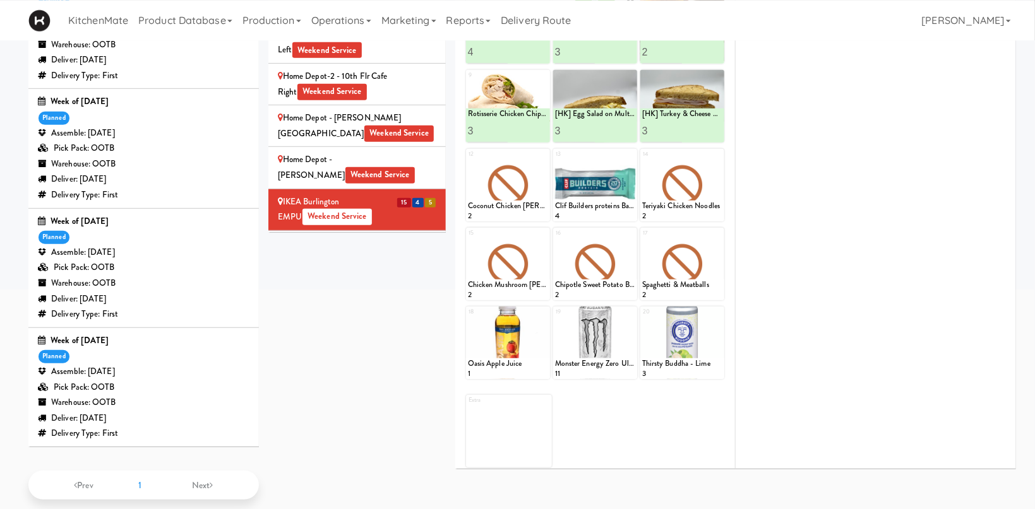
scroll to position [102, 0]
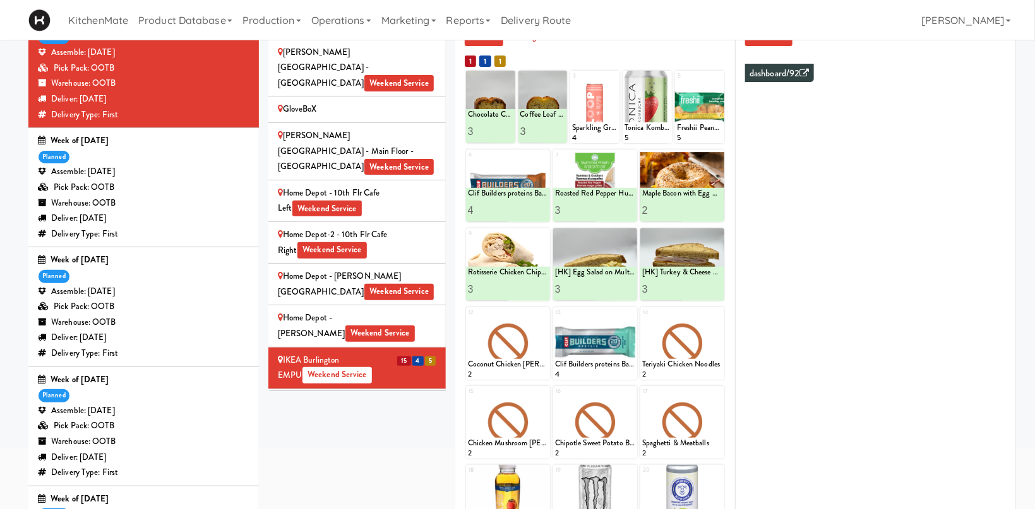
click at [359, 410] on span "Weekend Service" at bounding box center [330, 418] width 69 height 16
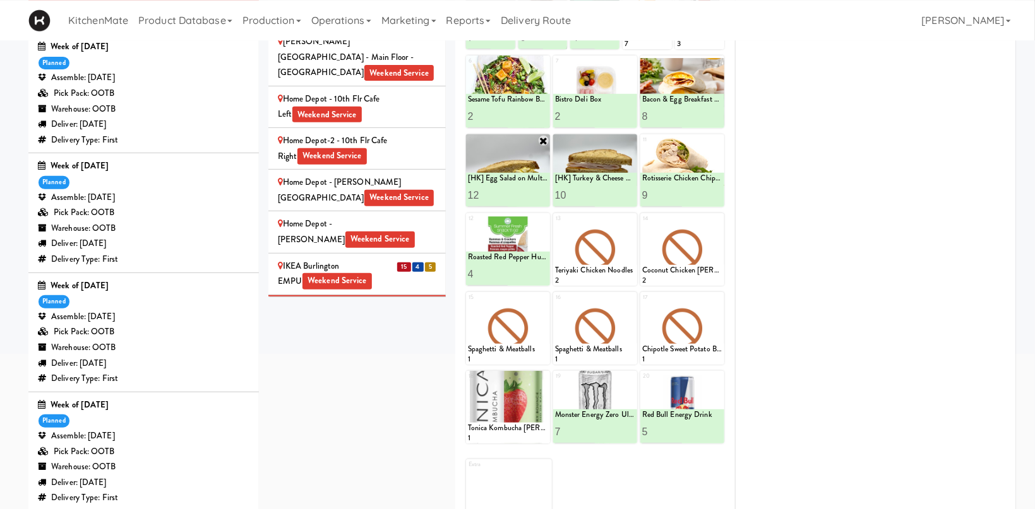
scroll to position [134, 0]
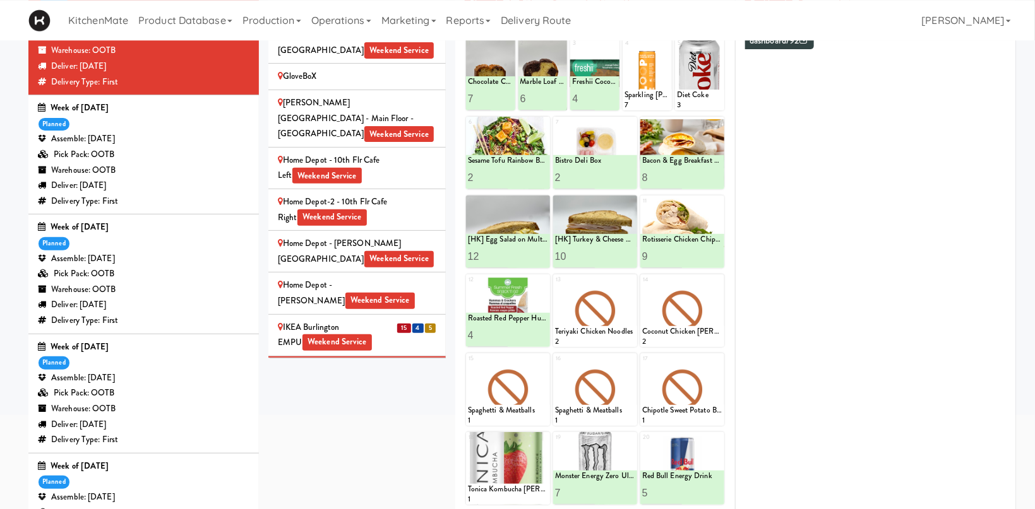
click at [332, 403] on div "IKEA CDC Mississauga Weekend Service" at bounding box center [357, 418] width 158 height 31
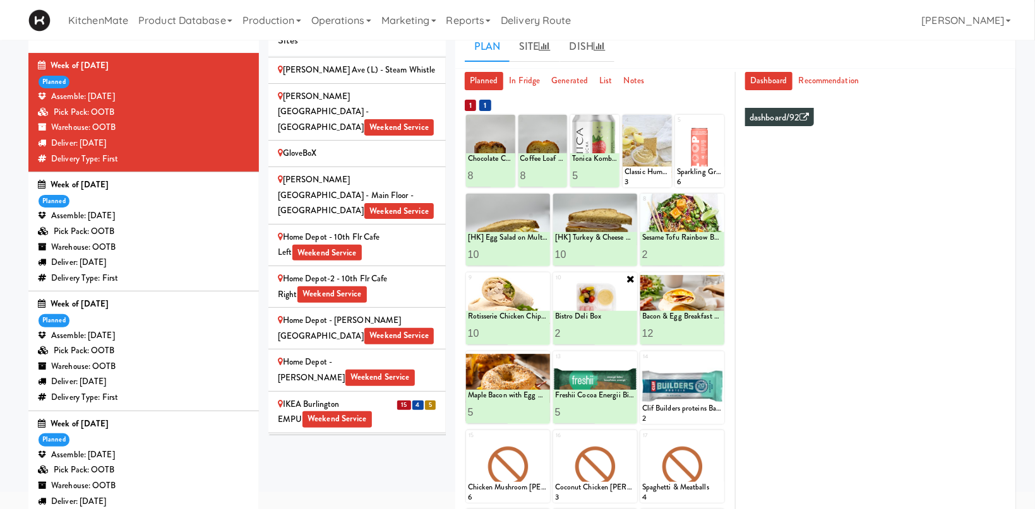
scroll to position [87, 0]
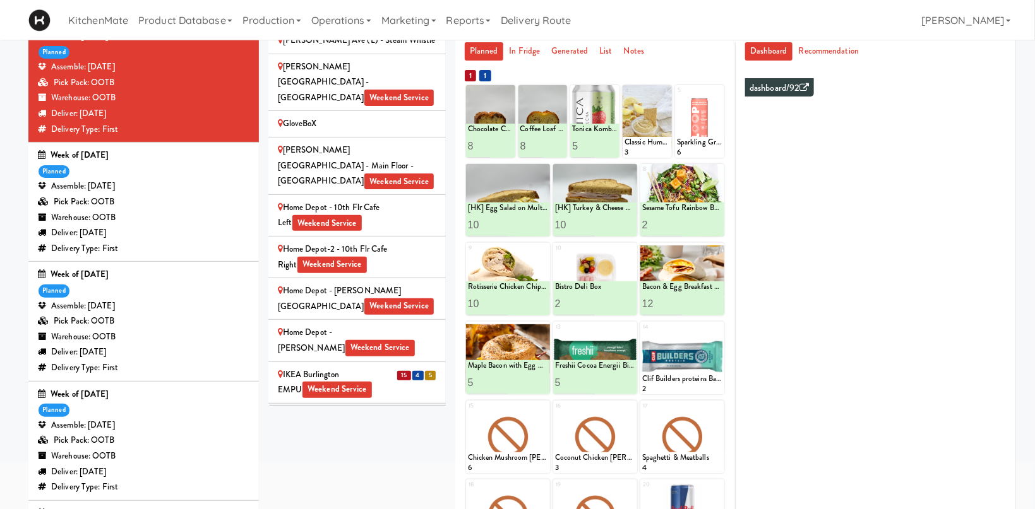
click at [313, 492] on div "IKEA Etobicoke Weekend Service" at bounding box center [357, 507] width 158 height 31
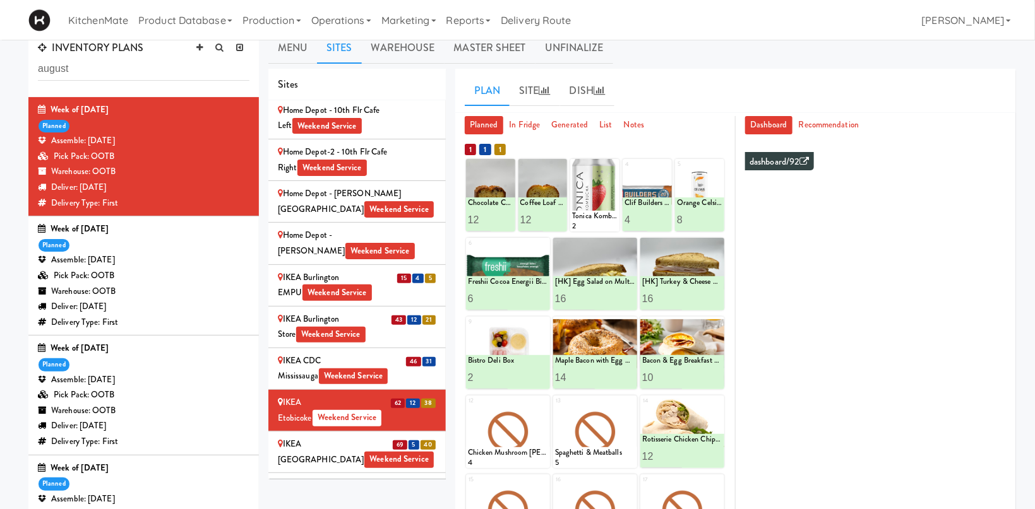
scroll to position [1147, 0]
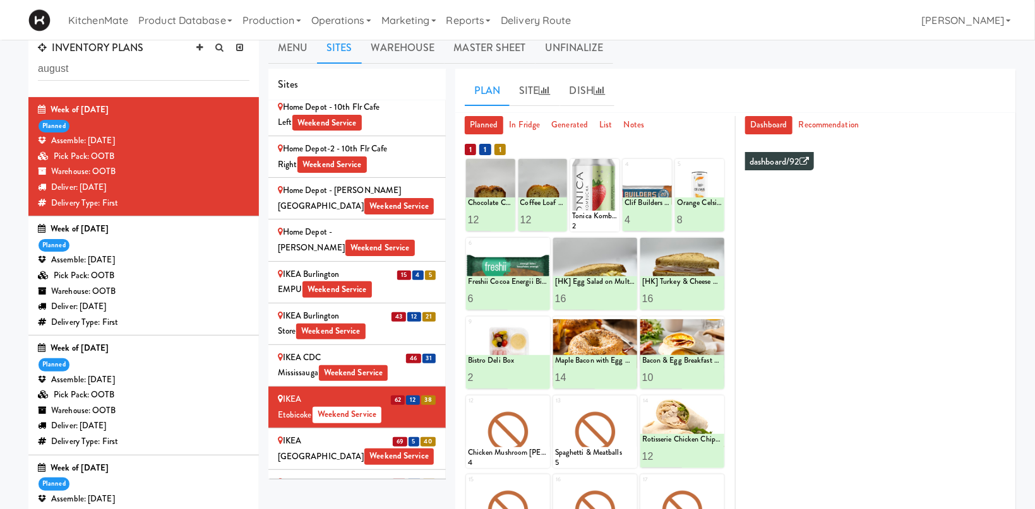
click at [301, 434] on div "IKEA North York Store Weekend Service" at bounding box center [357, 449] width 158 height 31
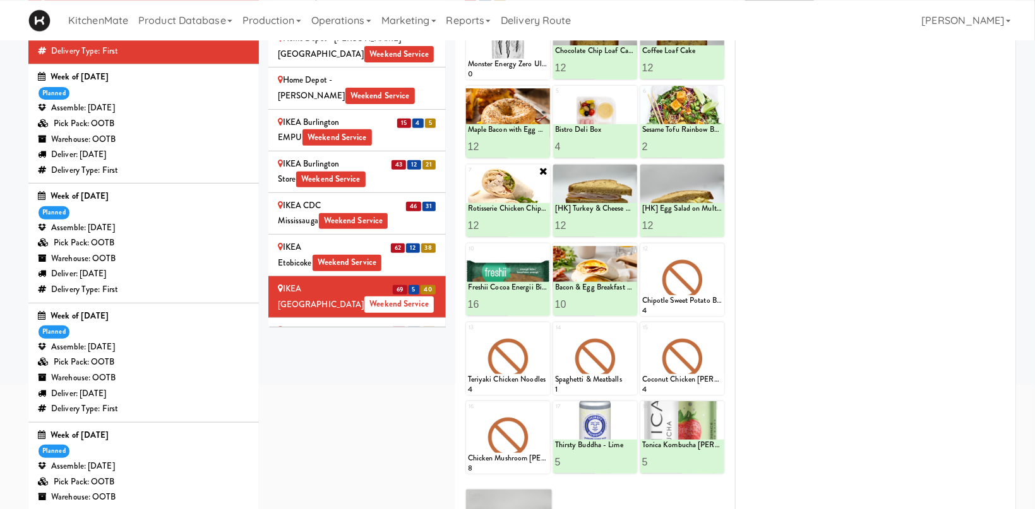
scroll to position [166, 0]
click at [367, 323] on div "IKEA Scarborough Town Center Weekend Service" at bounding box center [357, 338] width 158 height 31
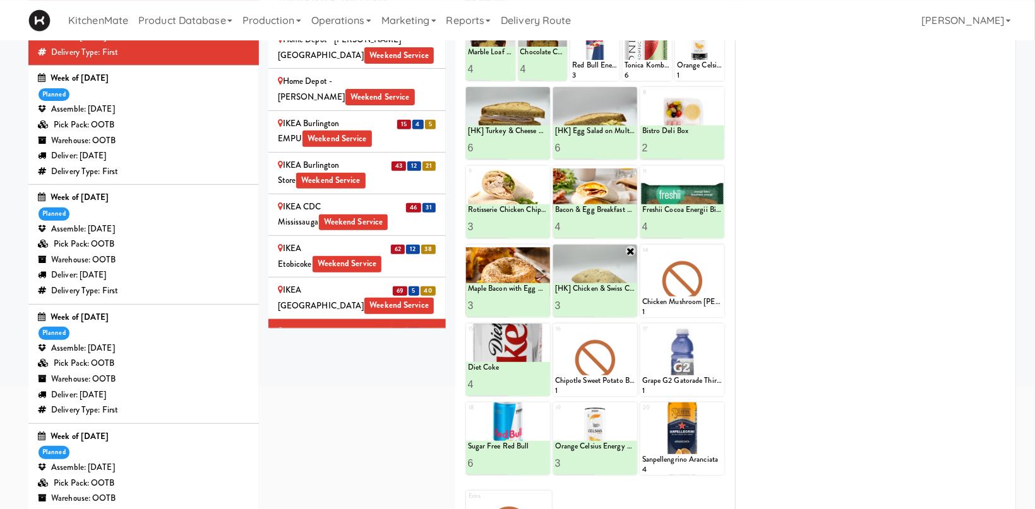
scroll to position [165, 0]
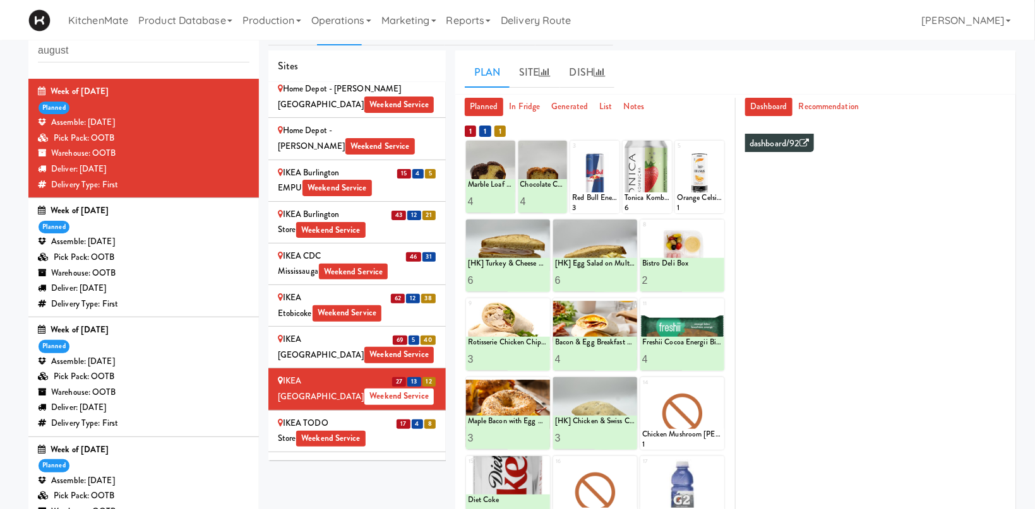
scroll to position [1234, 0]
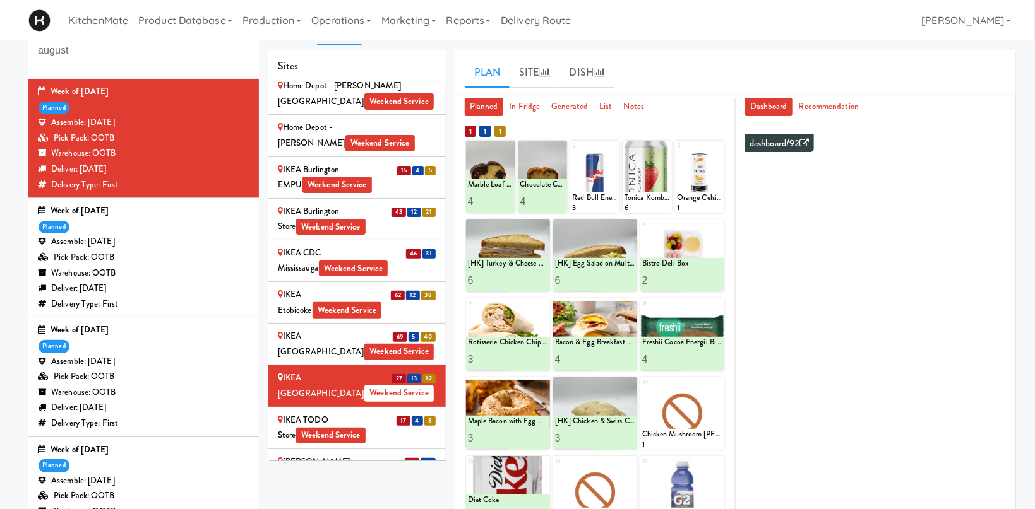
click at [372, 413] on div "IKEA TODO Store Weekend Service" at bounding box center [357, 428] width 158 height 31
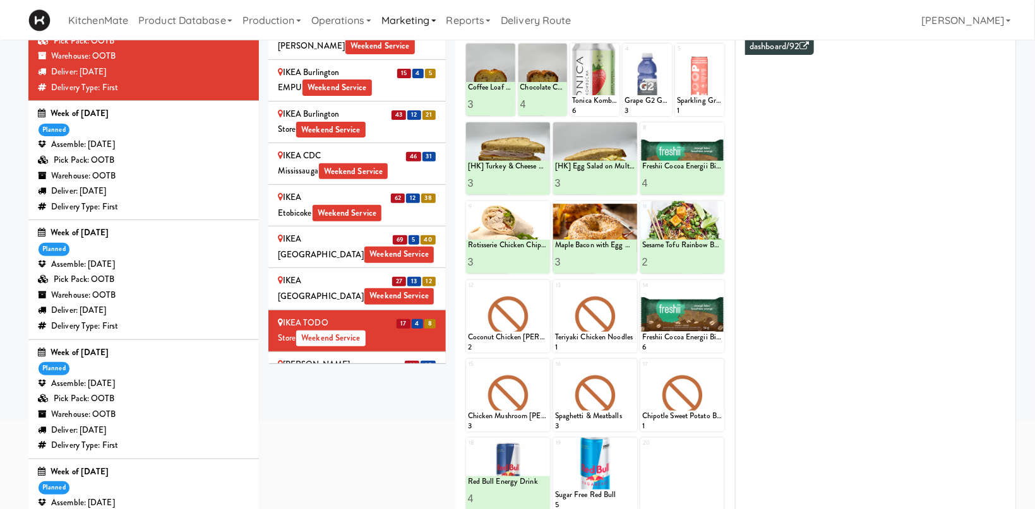
scroll to position [32, 0]
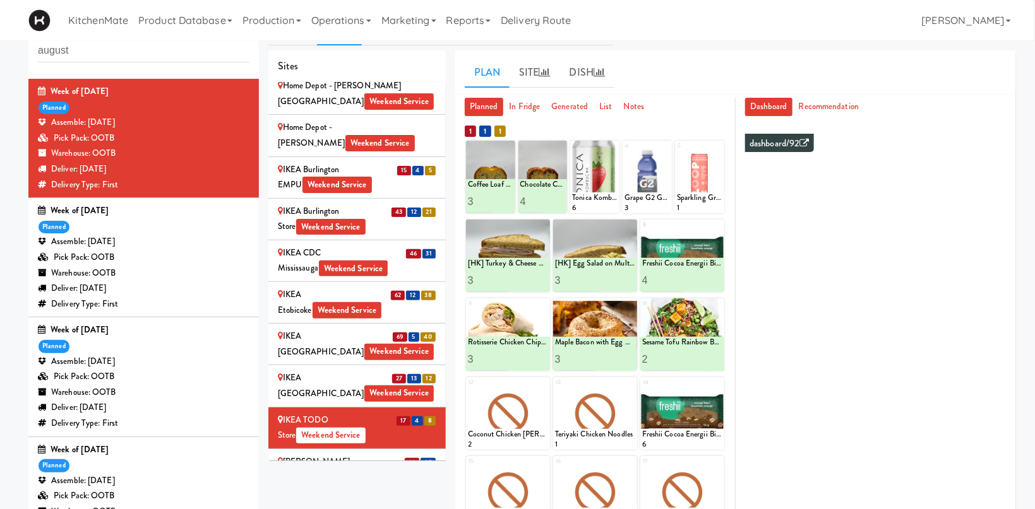
click at [348, 455] on div "[PERSON_NAME] Store Weekend Service" at bounding box center [357, 470] width 158 height 31
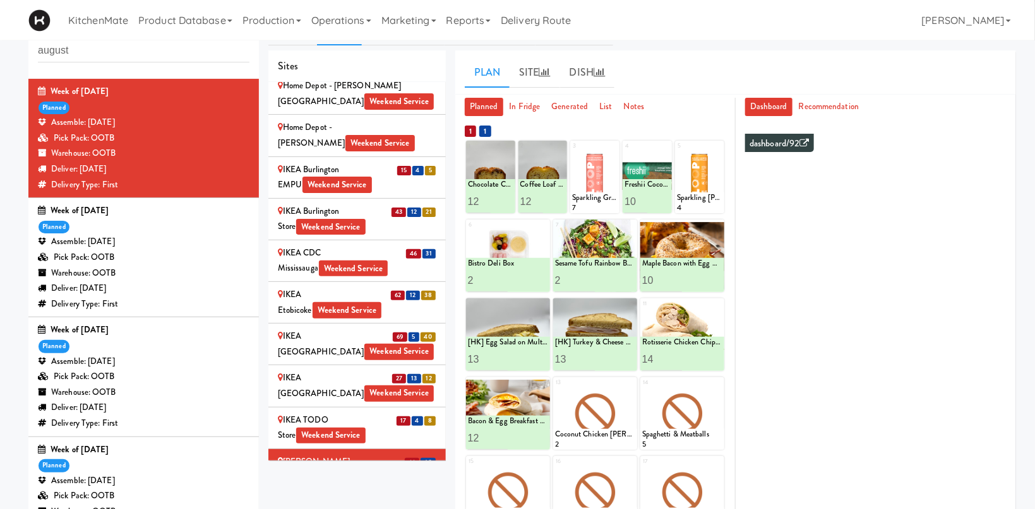
click at [342, 496] on div "JHE Building - Fireball Cafe - McMaster University Weekend Service" at bounding box center [357, 511] width 158 height 31
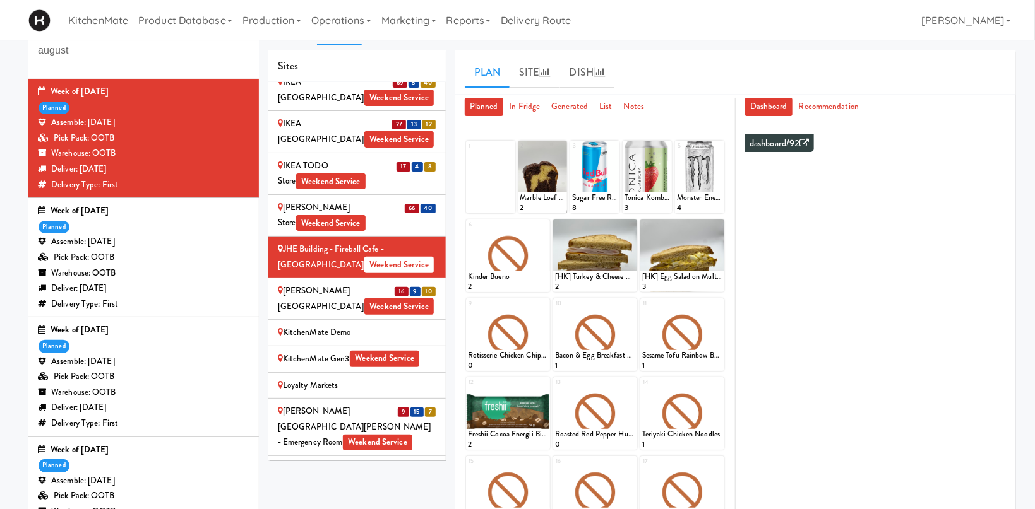
scroll to position [1495, 0]
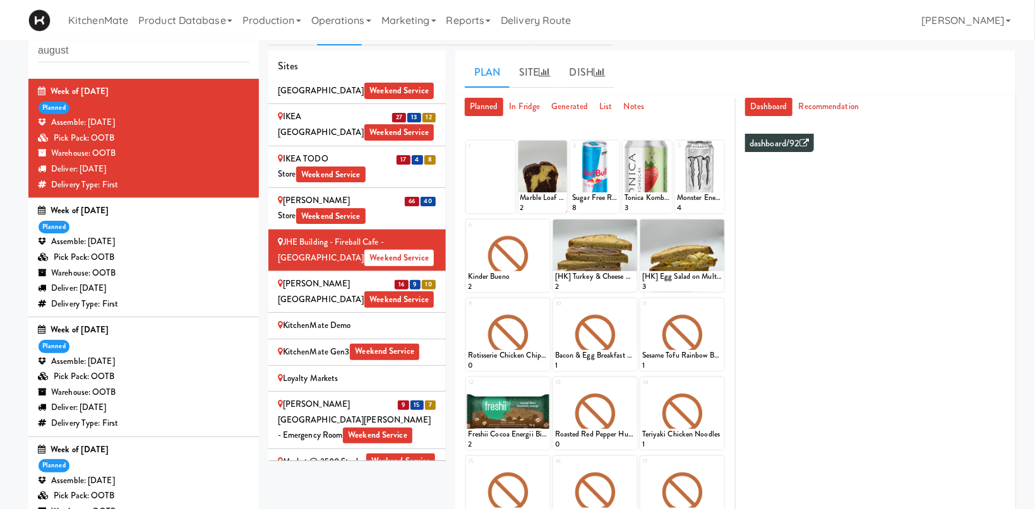
click at [371, 277] on div "[PERSON_NAME] Hospital Weekend Service" at bounding box center [357, 292] width 158 height 31
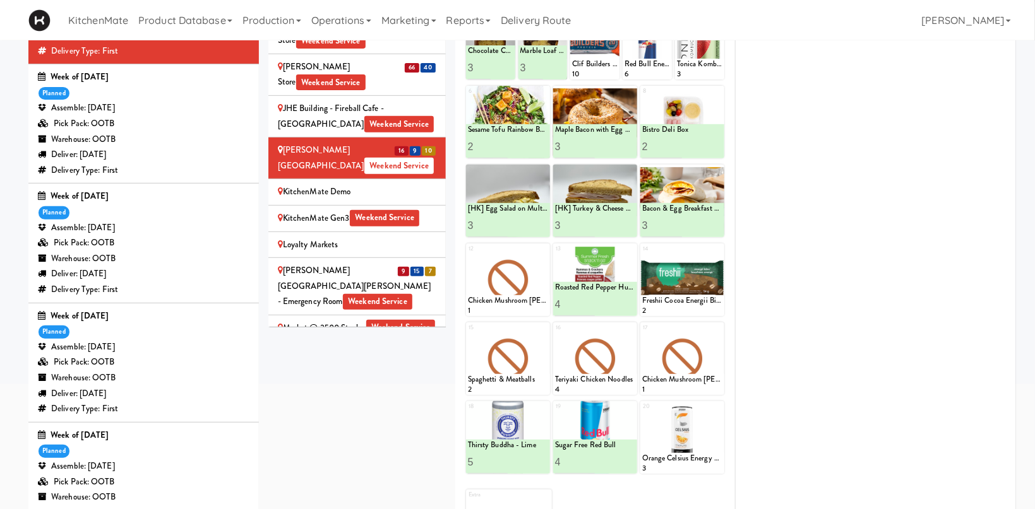
scroll to position [1582, 0]
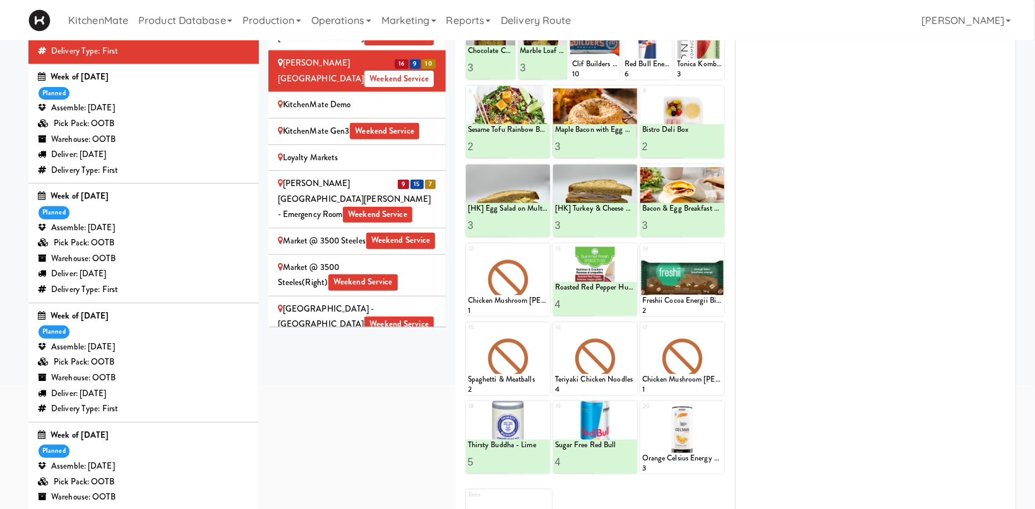
click at [398, 176] on div "[PERSON_NAME][GEOGRAPHIC_DATA][PERSON_NAME] - Emergency Room Weekend Service" at bounding box center [357, 199] width 158 height 47
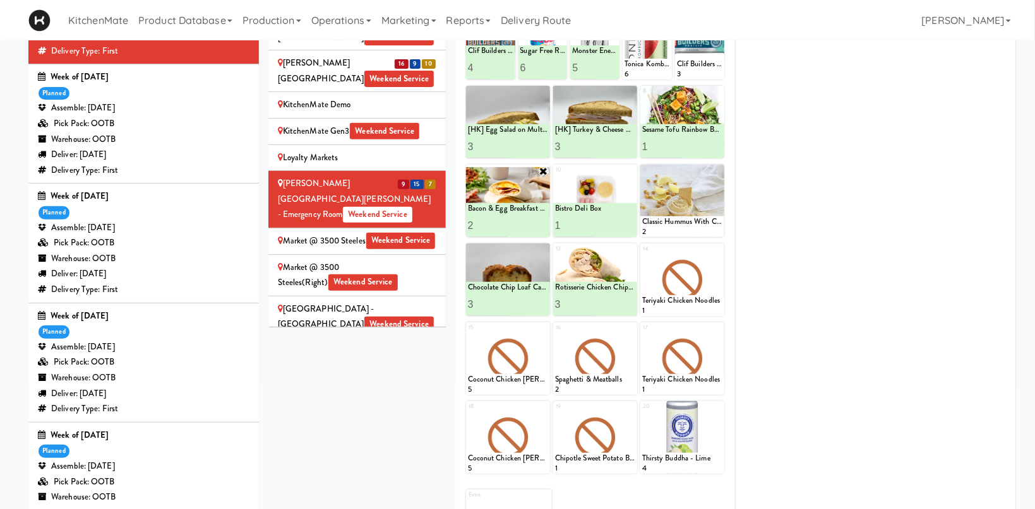
scroll to position [98, 0]
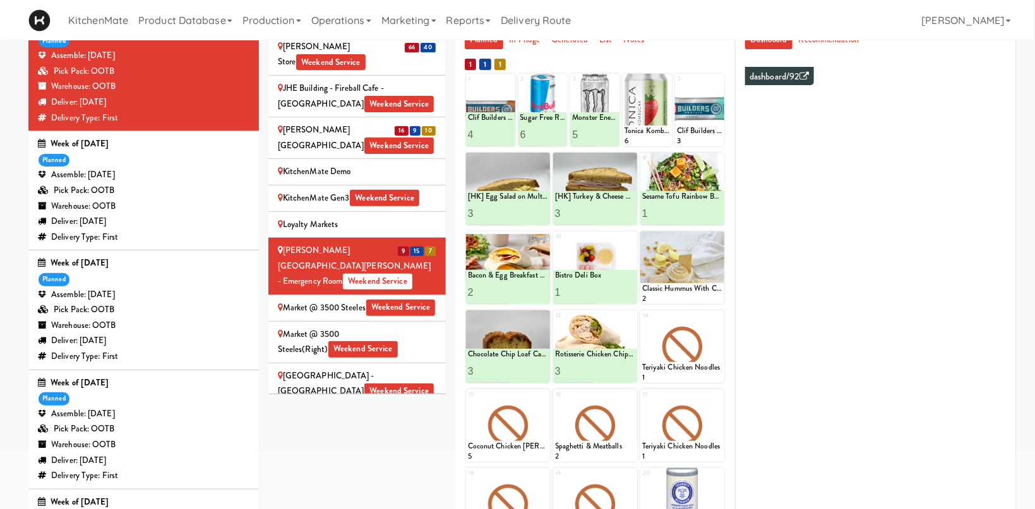
click at [376, 301] on div "Market @ 3500 Steeles Weekend Service" at bounding box center [357, 309] width 158 height 16
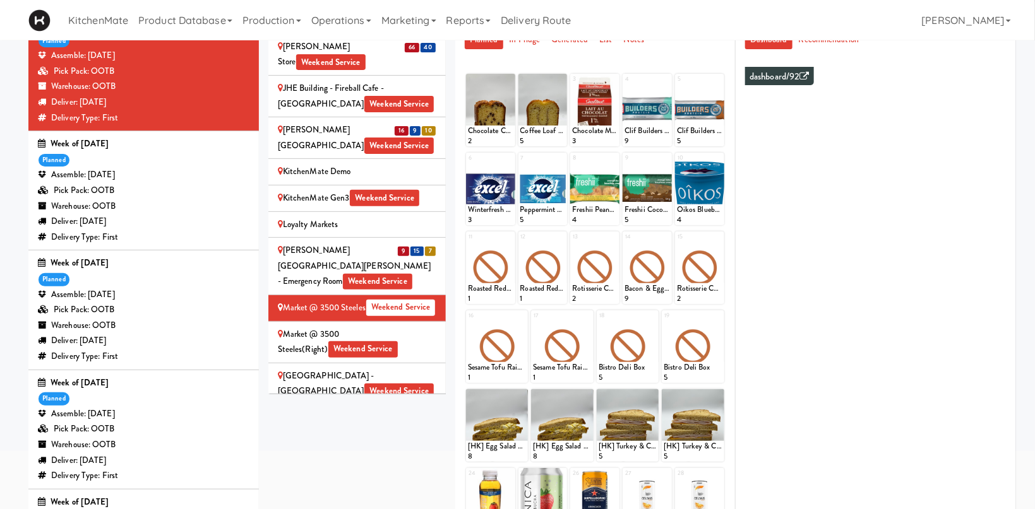
click at [354, 327] on div "Market @ 3500 Steeles(Right) Weekend Service" at bounding box center [357, 342] width 158 height 31
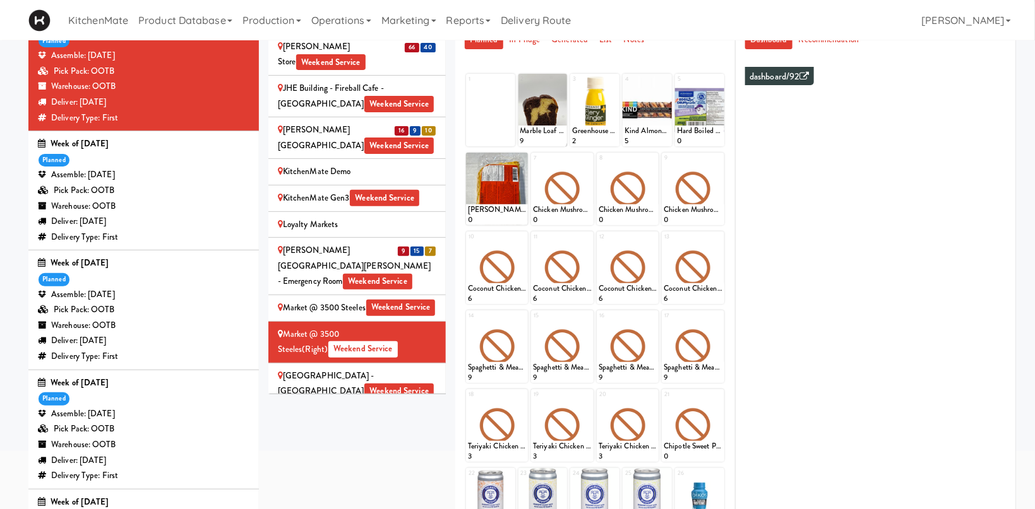
click at [299, 410] on div "Mattr (formerly Shawcor) Weekend Service" at bounding box center [357, 425] width 158 height 31
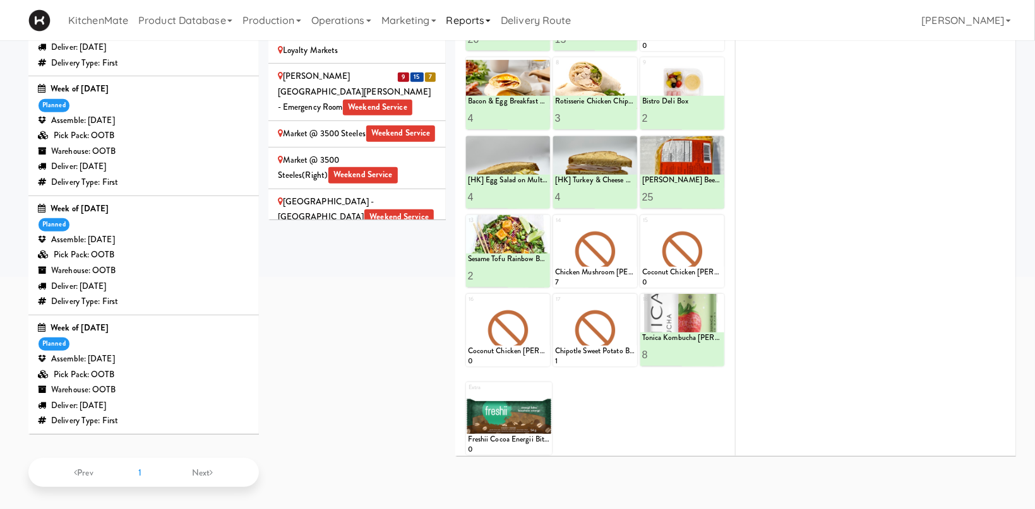
scroll to position [140, 0]
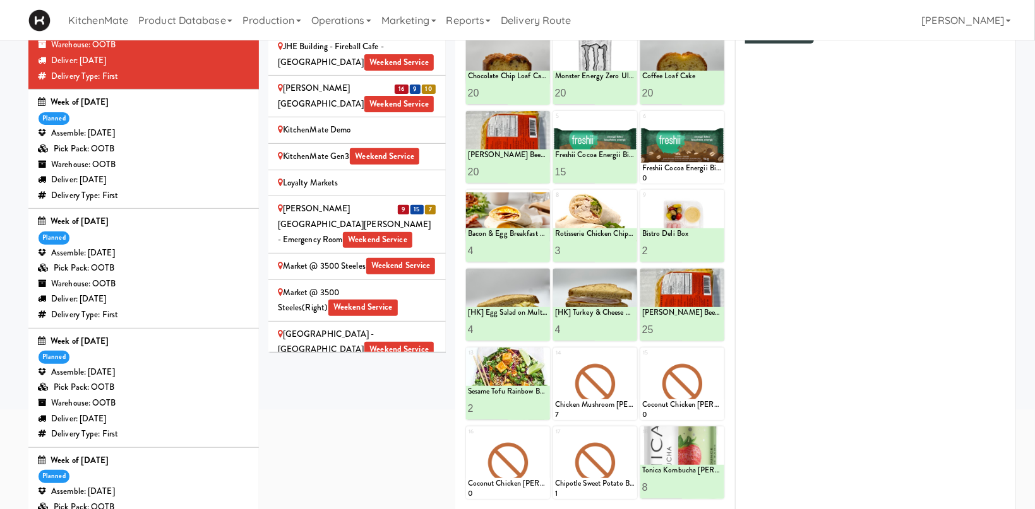
click at [312, 410] on div "[PERSON_NAME][GEOGRAPHIC_DATA] - 2nd Floor - McMaster University Weekend Service" at bounding box center [357, 433] width 158 height 47
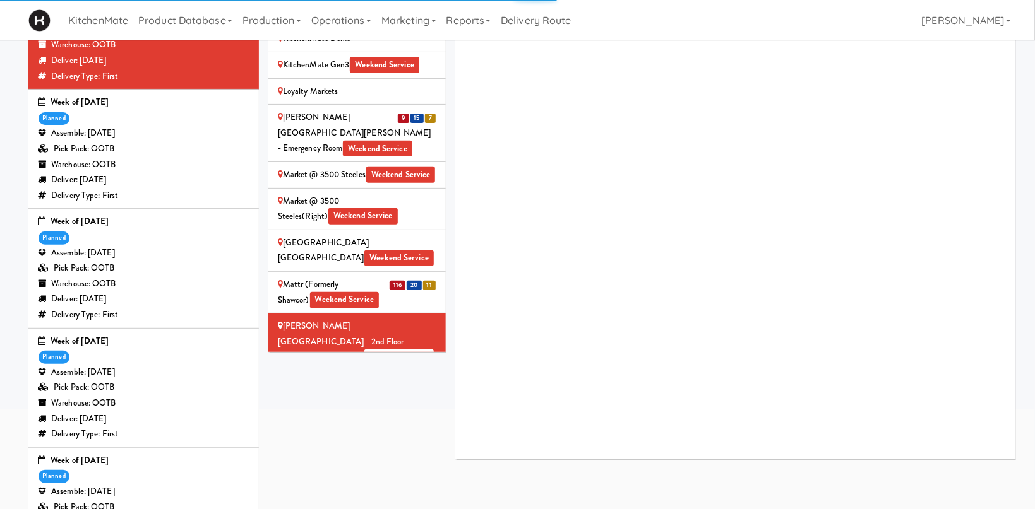
scroll to position [1756, 0]
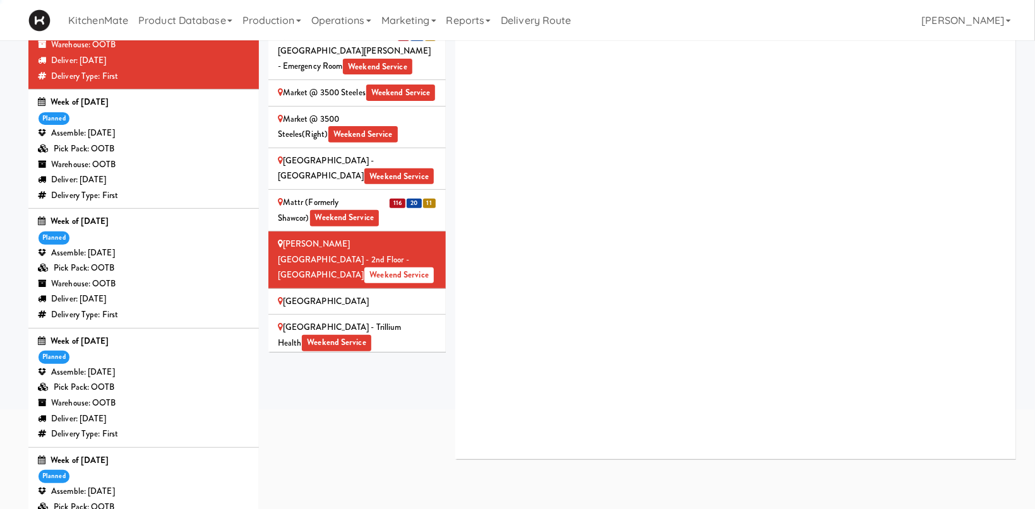
click at [343, 294] on div "[GEOGRAPHIC_DATA]" at bounding box center [357, 302] width 158 height 16
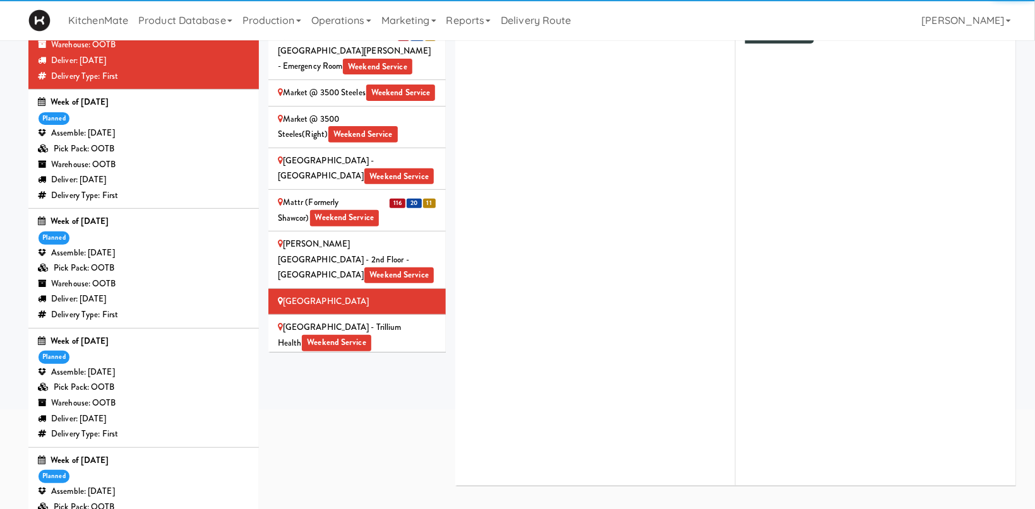
scroll to position [2017, 0]
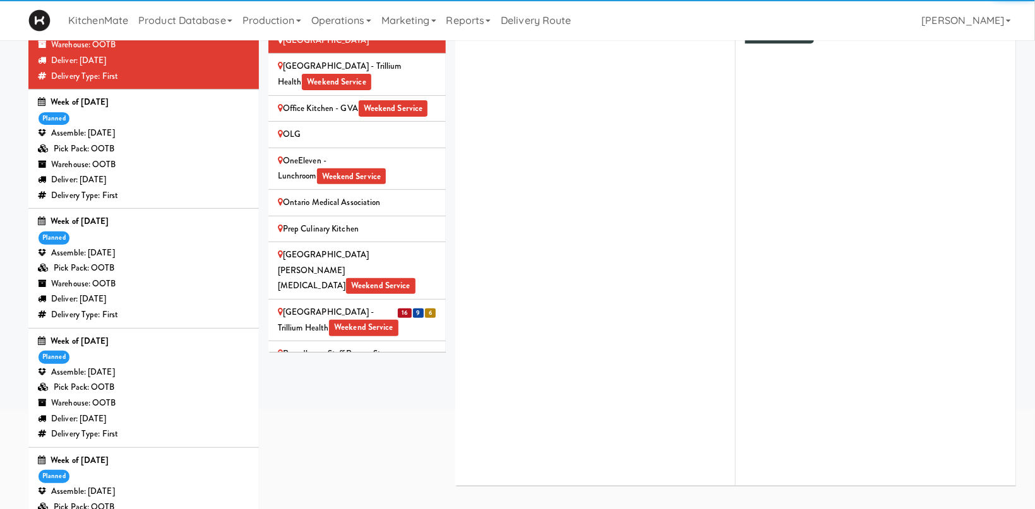
click at [343, 305] on div "Queensway Health Centre - Trillium Health Weekend Service" at bounding box center [357, 320] width 158 height 31
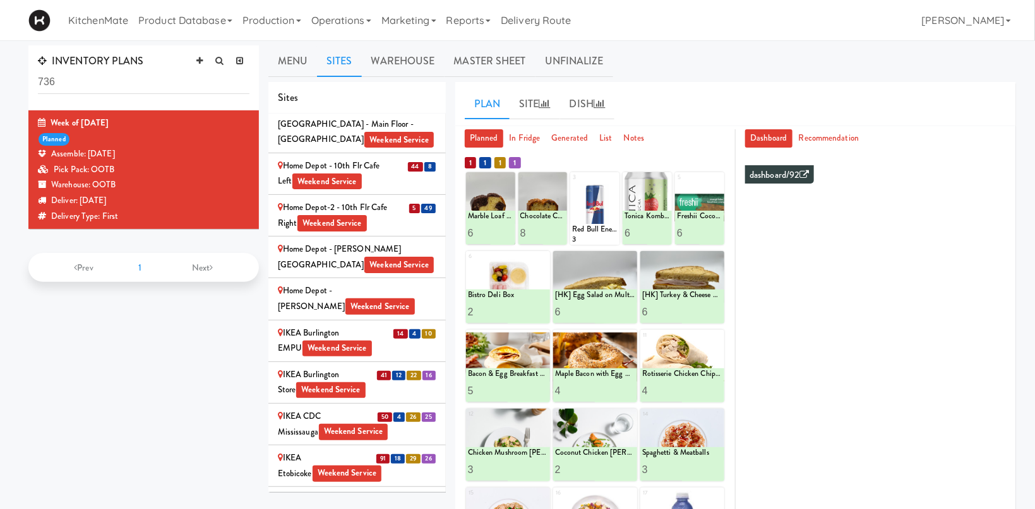
scroll to position [1318, 0]
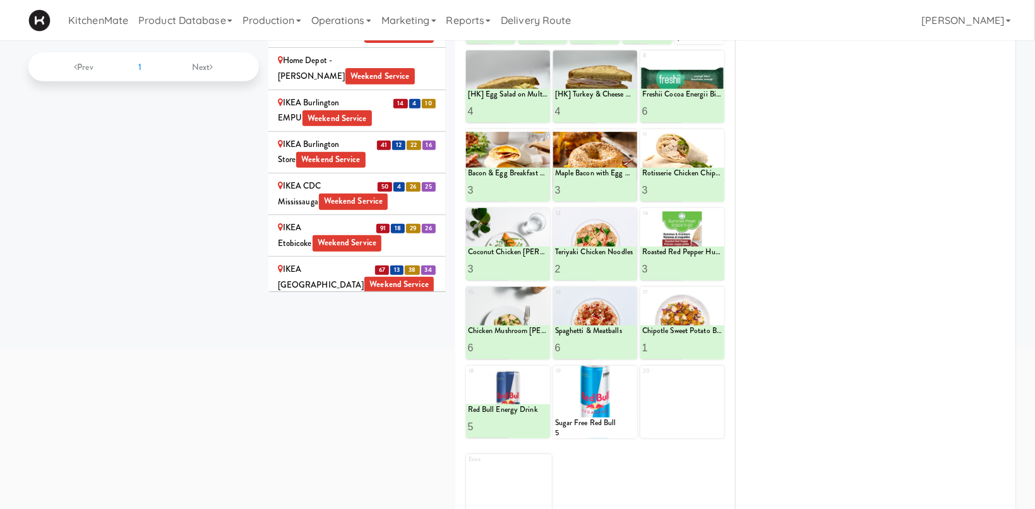
scroll to position [67, 0]
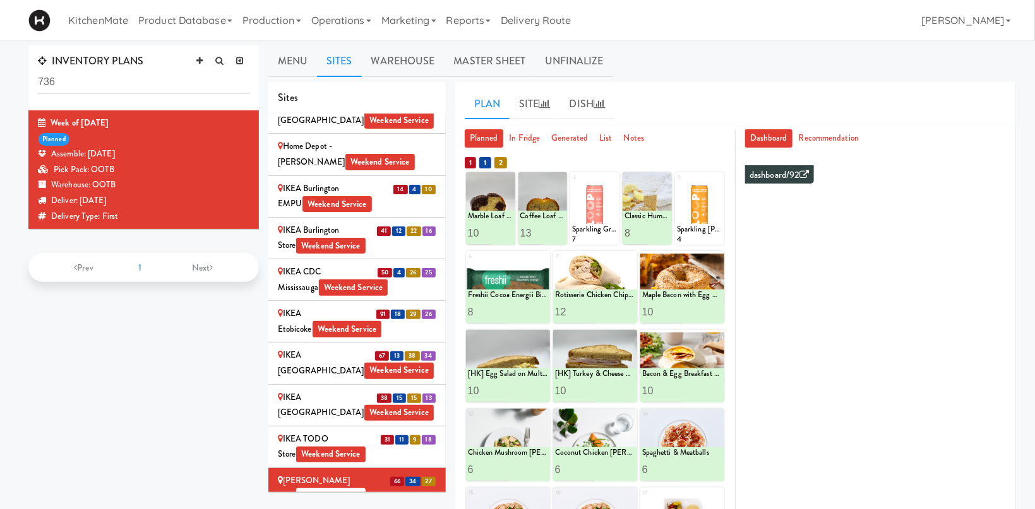
scroll to position [1491, 0]
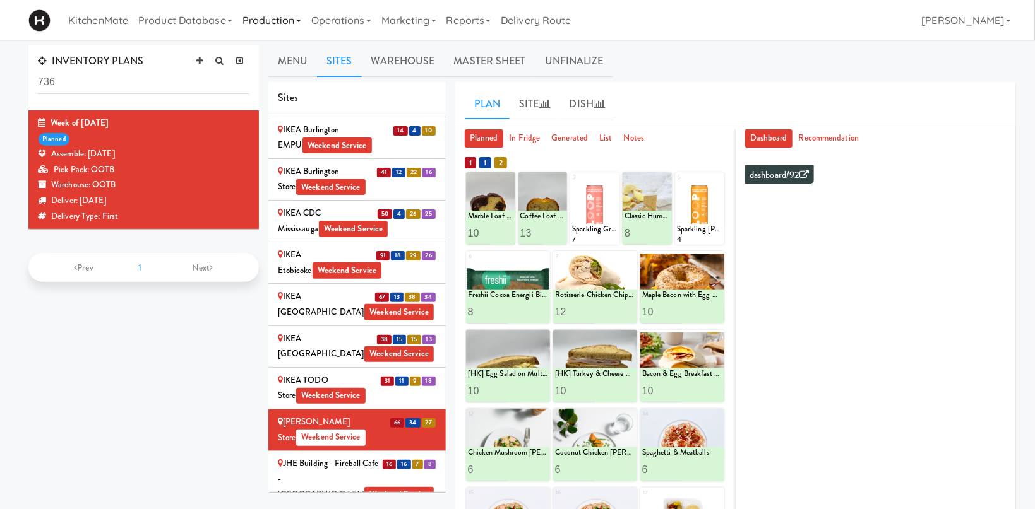
drag, startPoint x: 323, startPoint y: 282, endPoint x: 298, endPoint y: 3, distance: 280.1
click at [323, 456] on div "JHE Building - Fireball Cafe - McMaster University Weekend Service" at bounding box center [357, 479] width 158 height 47
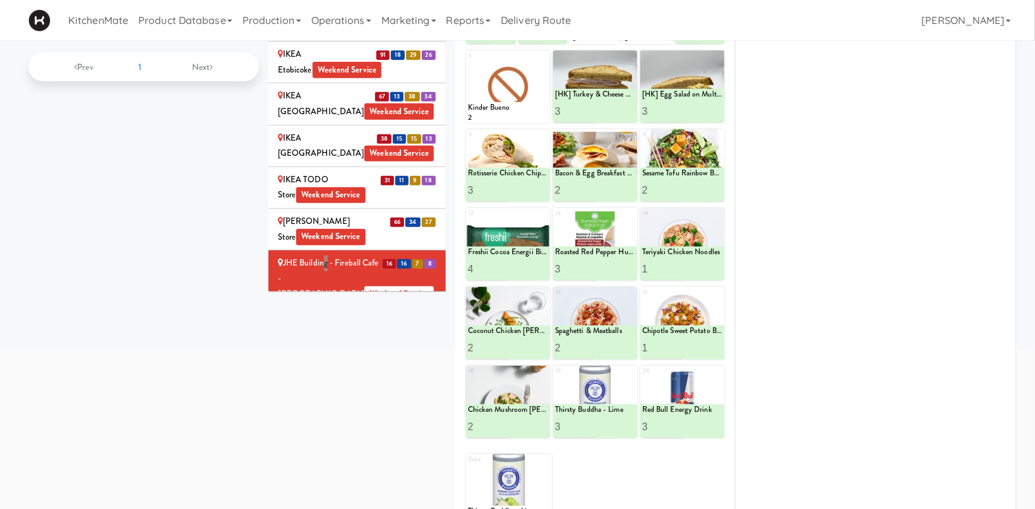
scroll to position [0, 0]
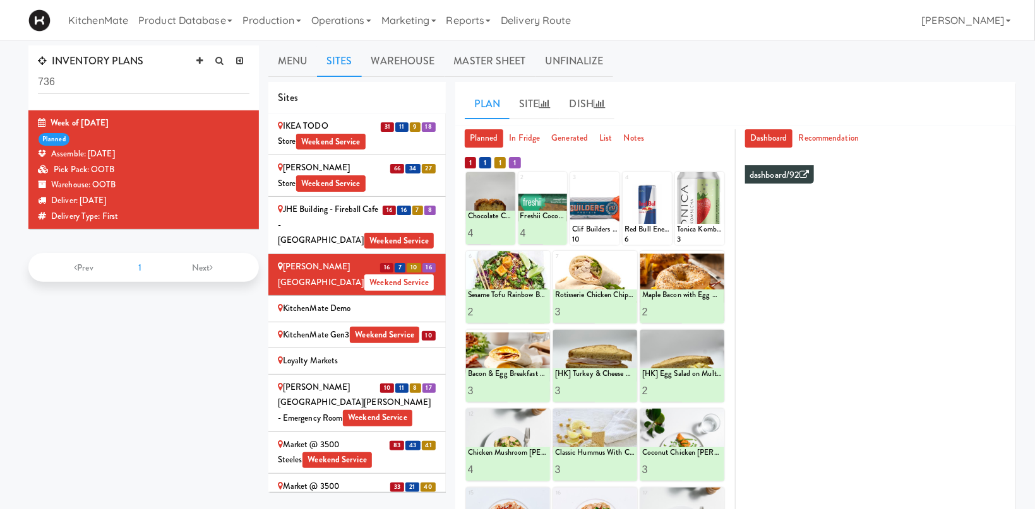
scroll to position [1753, 0]
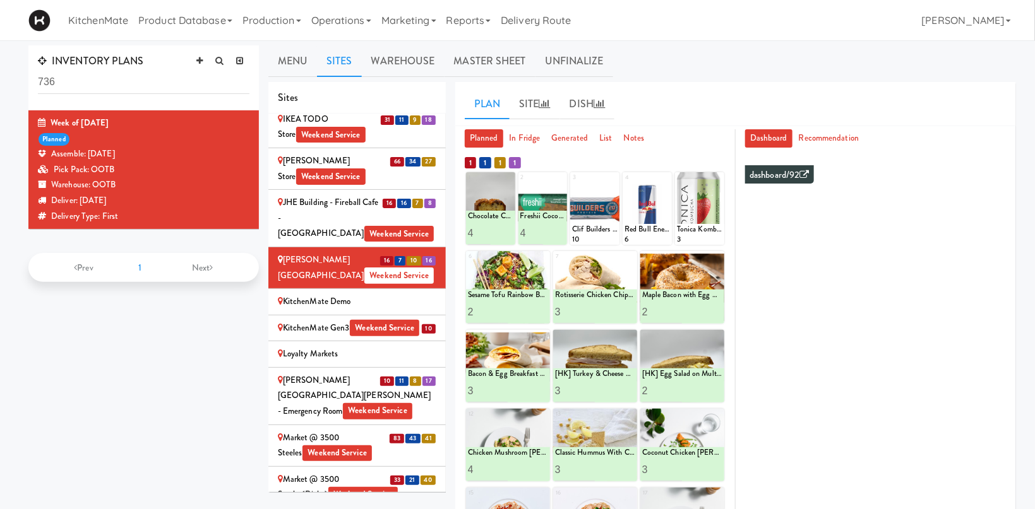
click at [343, 373] on div "[PERSON_NAME][GEOGRAPHIC_DATA][PERSON_NAME] - Emergency Room Weekend Service" at bounding box center [357, 396] width 158 height 47
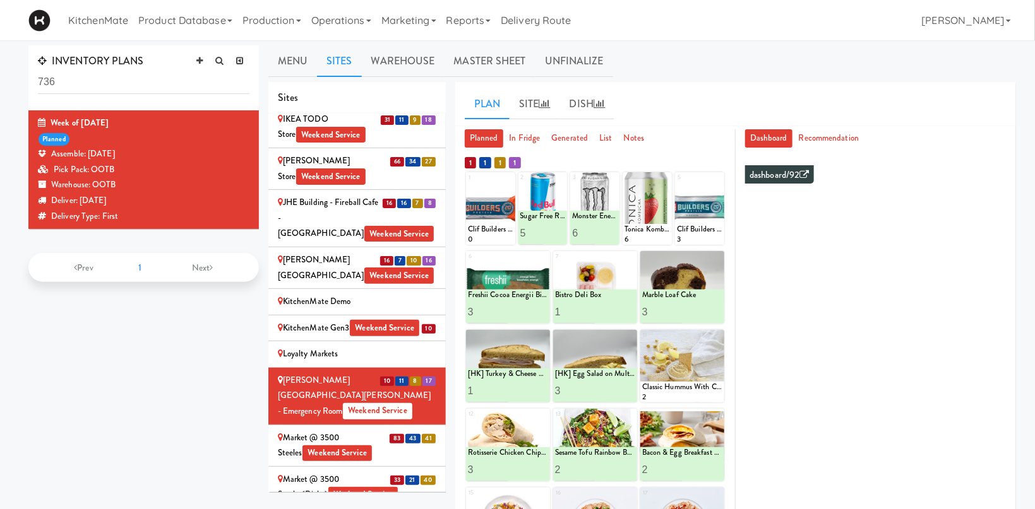
click at [378, 431] on div "Market @ 3500 Steeles Weekend Service" at bounding box center [357, 446] width 158 height 31
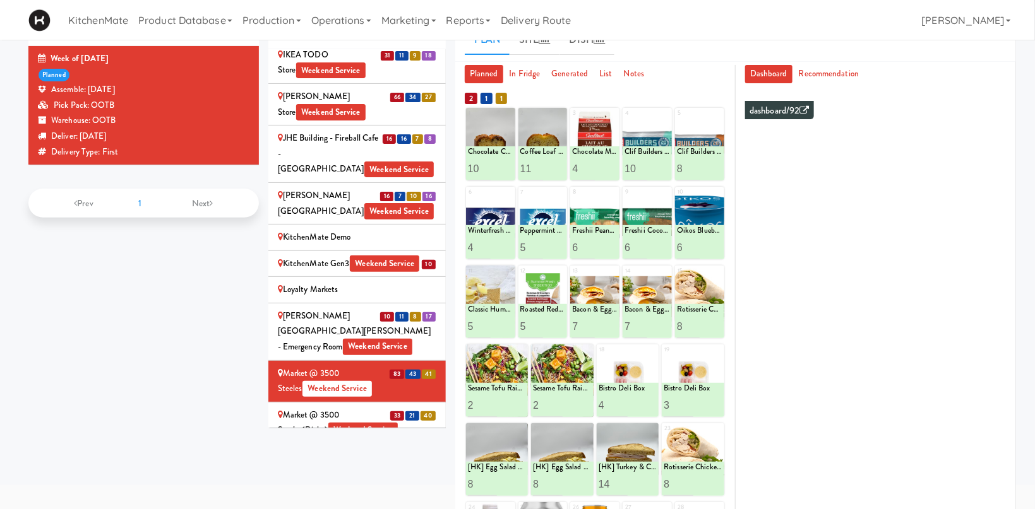
scroll to position [134, 0]
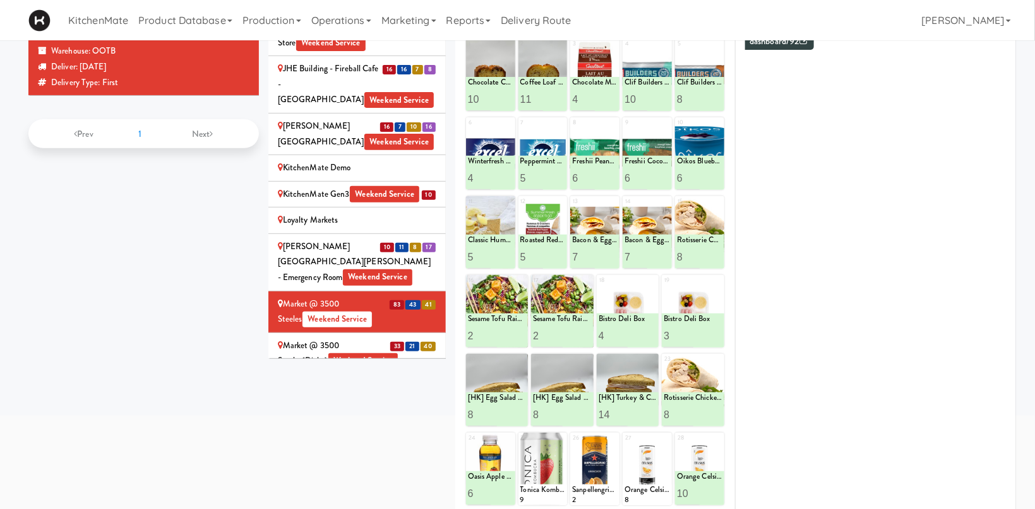
click at [335, 338] on div "Market @ 3500 Steeles(Right) Weekend Service" at bounding box center [357, 353] width 158 height 31
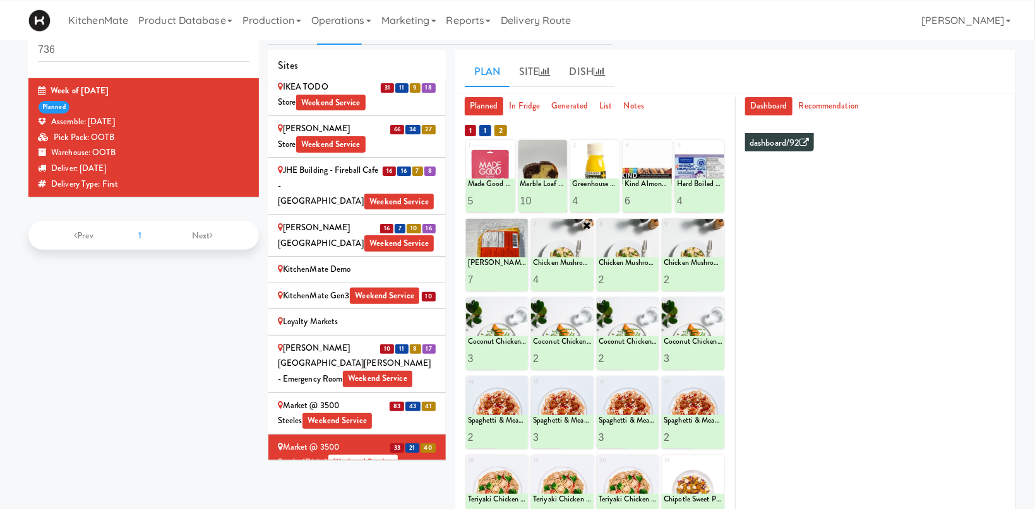
scroll to position [0, 0]
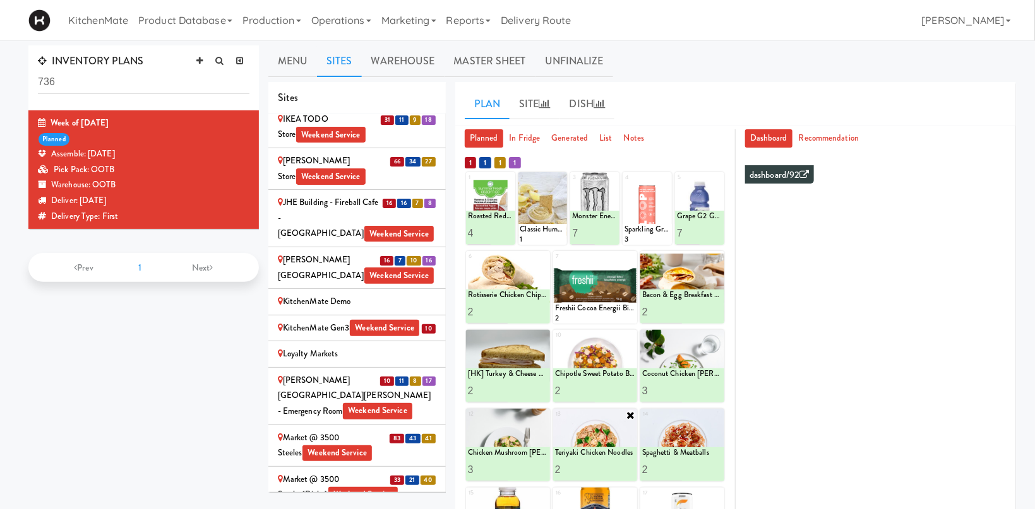
scroll to position [67, 0]
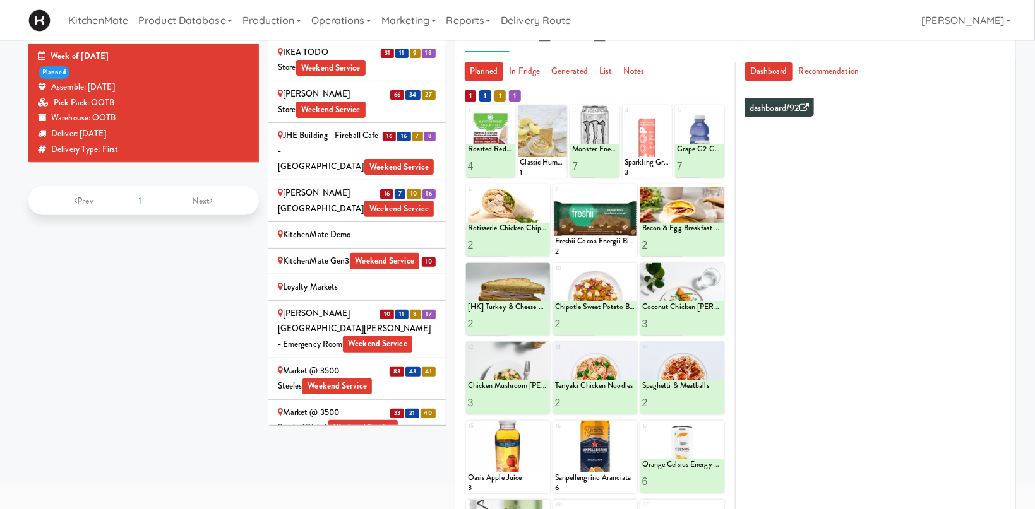
click at [309, 489] on div "Mattr (formerly Shawcor) Weekend Service" at bounding box center [357, 504] width 158 height 31
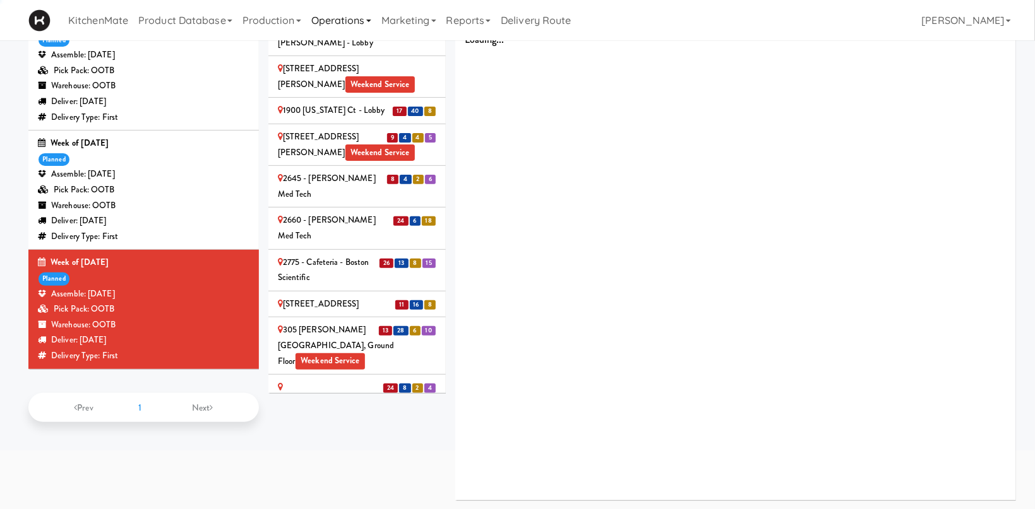
scroll to position [1285, 0]
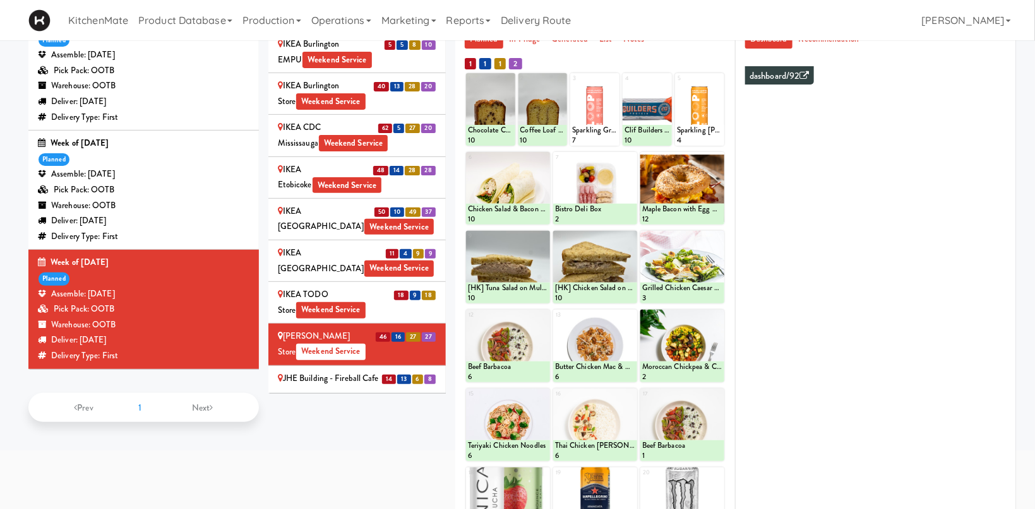
scroll to position [1546, 0]
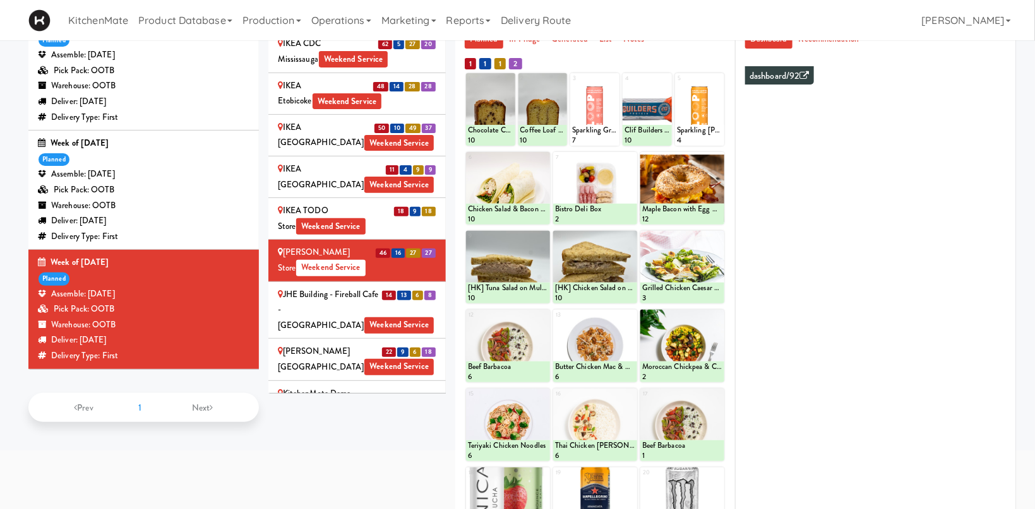
click at [295, 287] on div "JHE Building - Fireball Cafe - McMaster University Weekend Service" at bounding box center [357, 310] width 158 height 47
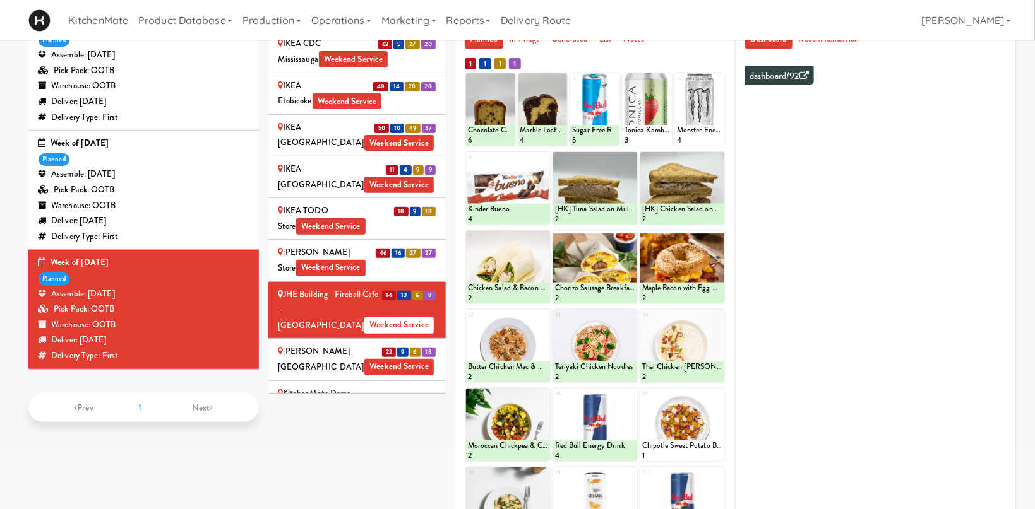
click at [337, 344] on div "Joseph Brant Hospital Weekend Service" at bounding box center [357, 359] width 158 height 31
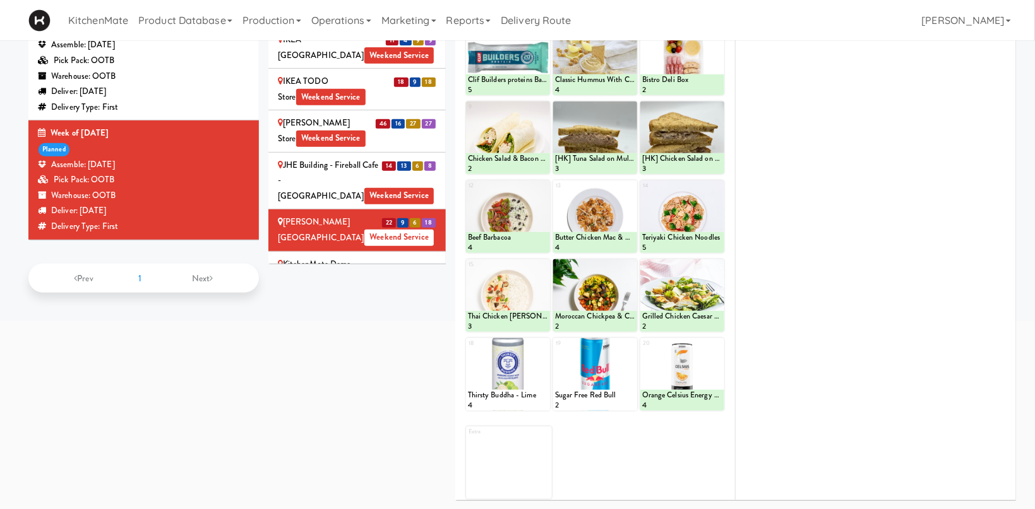
scroll to position [28, 0]
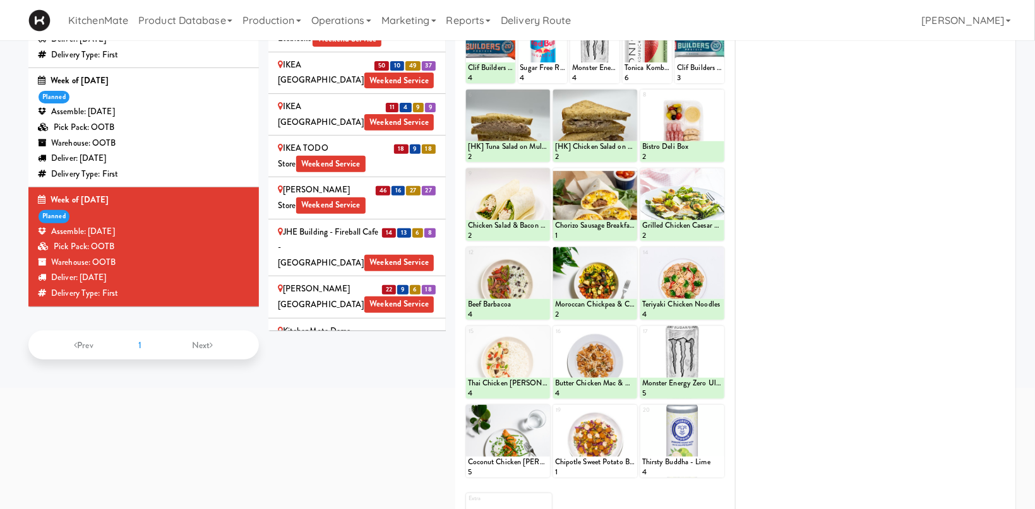
scroll to position [95, 0]
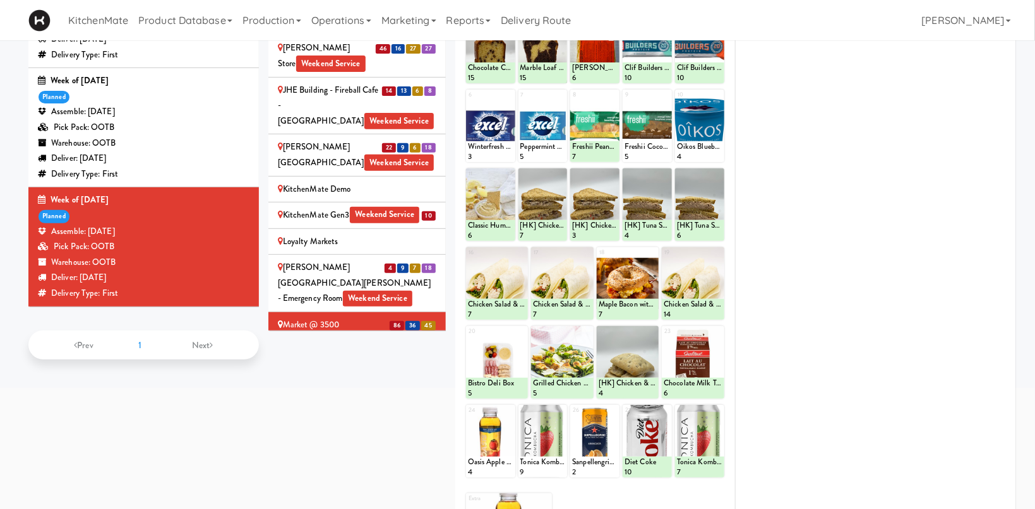
scroll to position [1720, 0]
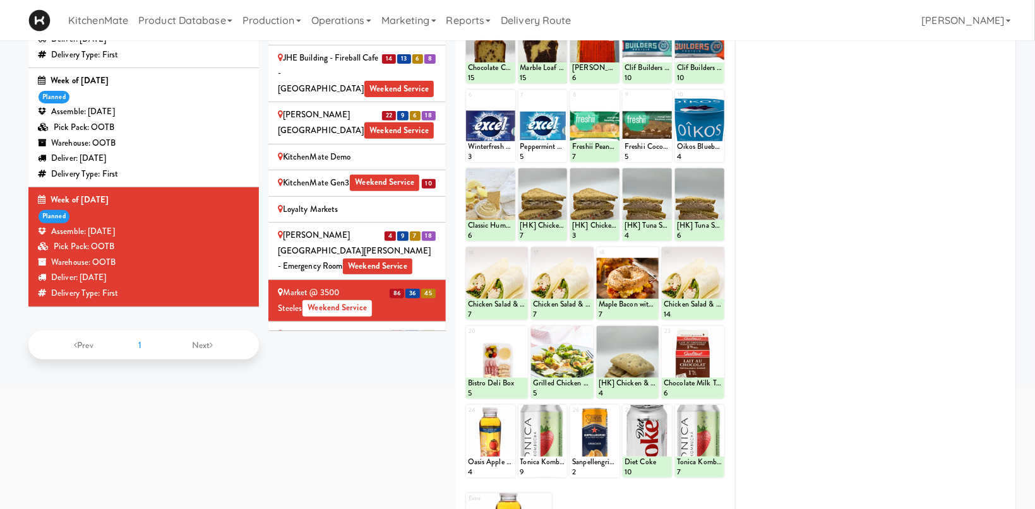
click at [373, 327] on div "Market @ 3500 Steeles(Right) Weekend Service" at bounding box center [357, 342] width 158 height 31
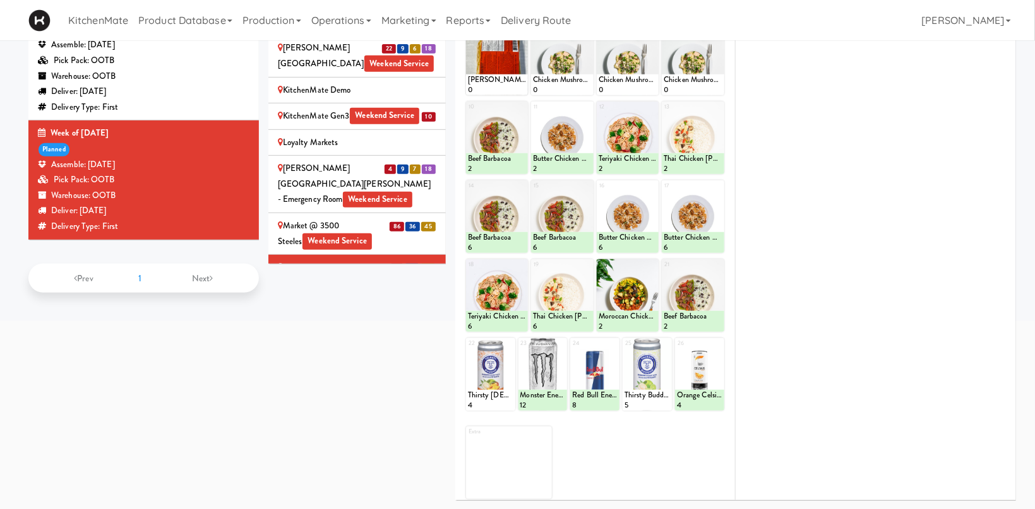
scroll to position [95, 0]
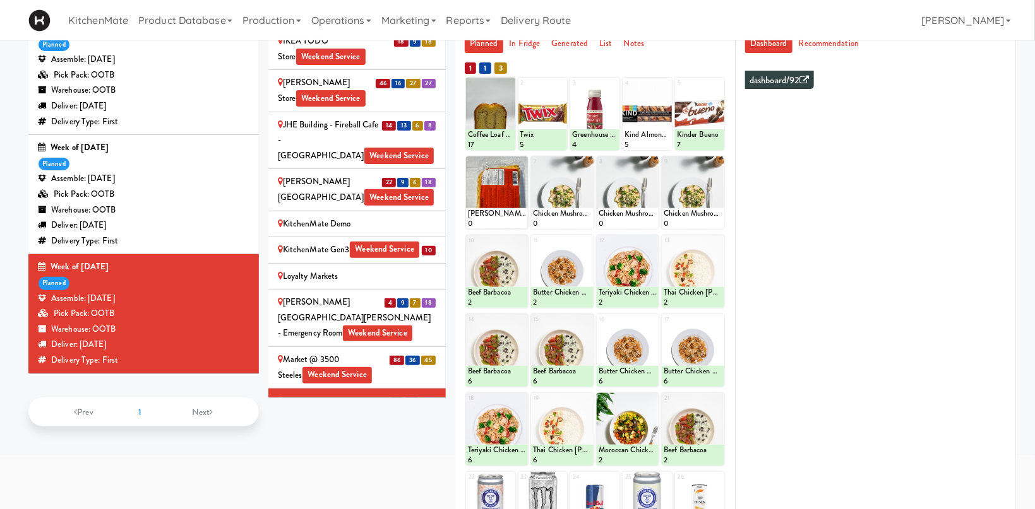
click at [324, 436] on div "Markham Campus - York University Weekend Service" at bounding box center [357, 451] width 158 height 31
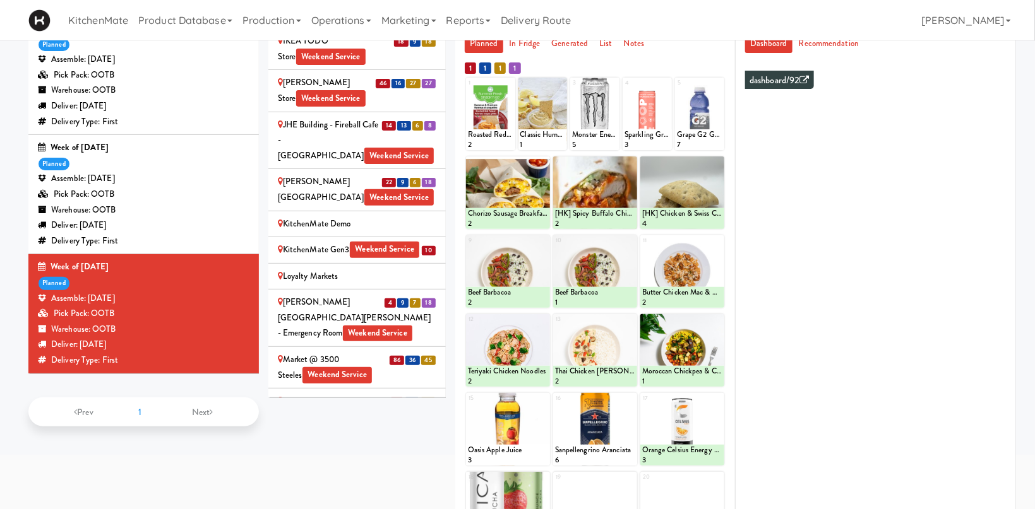
scroll to position [229, 0]
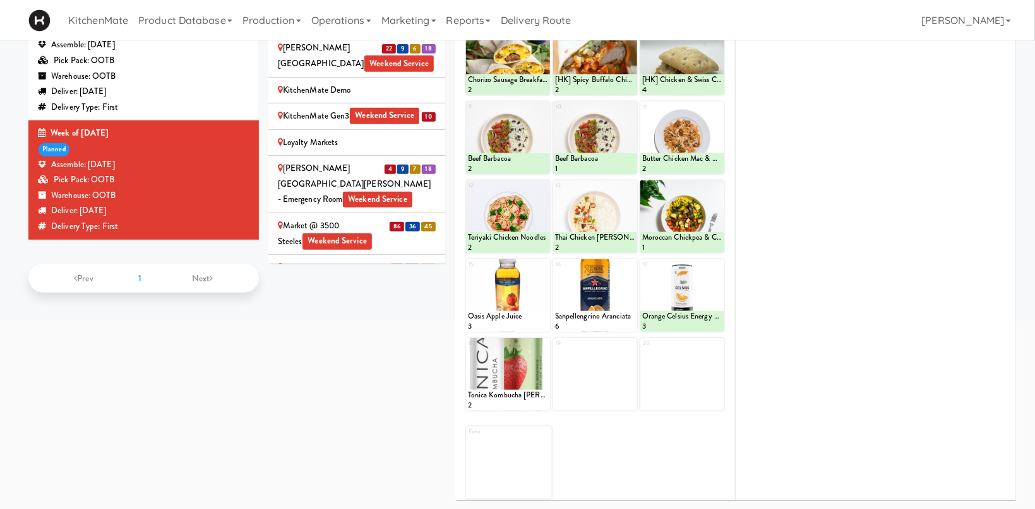
click at [350, 344] on div "Mattr (formerly Shawcor) Weekend Service" at bounding box center [357, 359] width 158 height 31
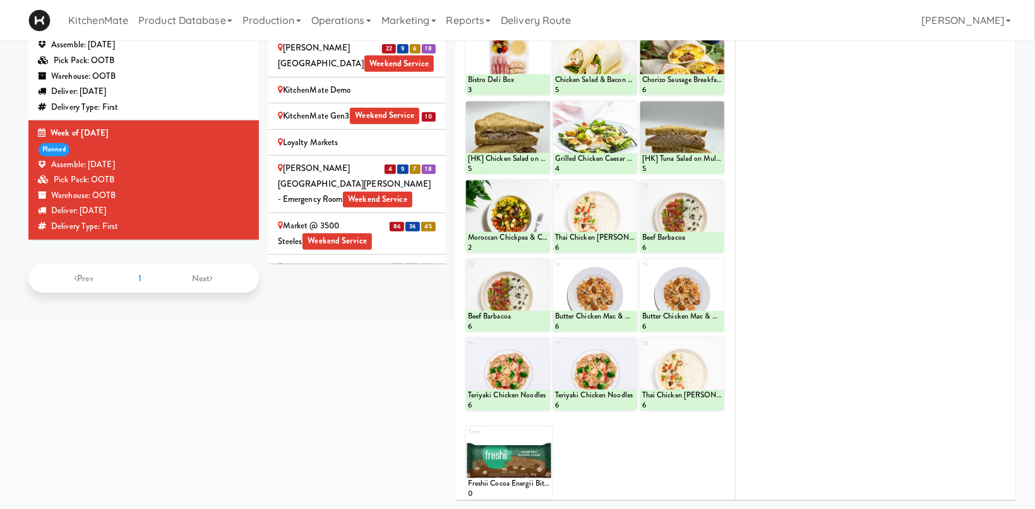
click at [343, 386] on div "Mills Memorial Library - 2nd Floor - McMaster University Weekend Service" at bounding box center [357, 409] width 158 height 47
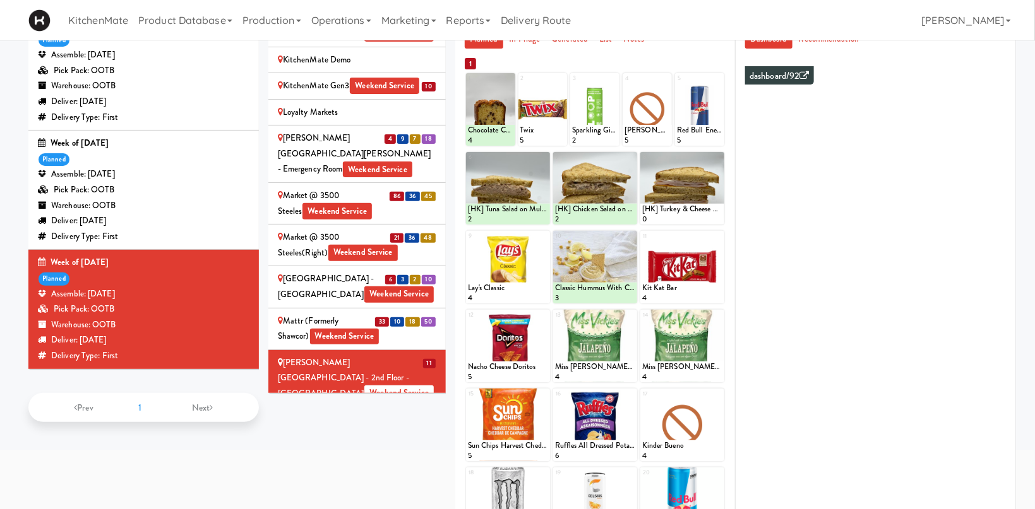
scroll to position [1894, 0]
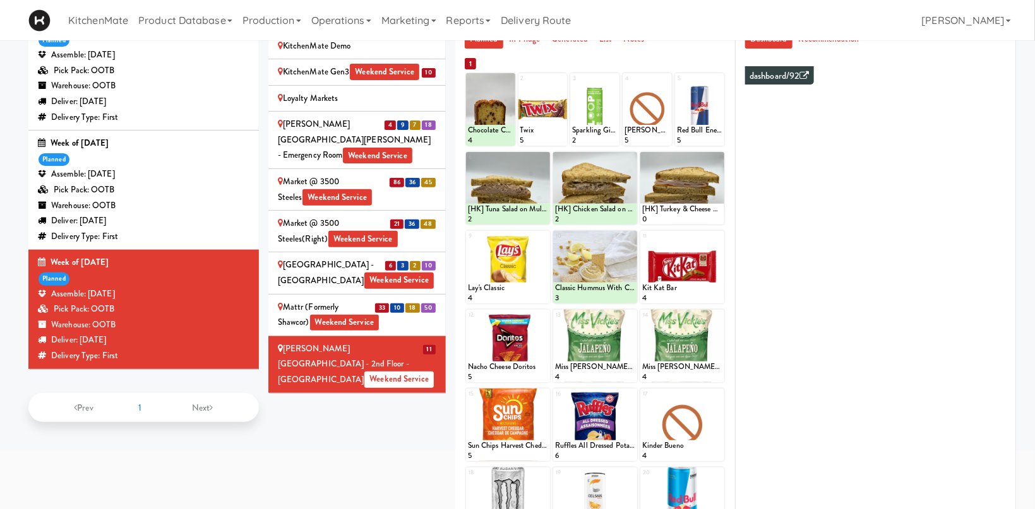
click at [344, 399] on div "[GEOGRAPHIC_DATA]" at bounding box center [357, 407] width 158 height 16
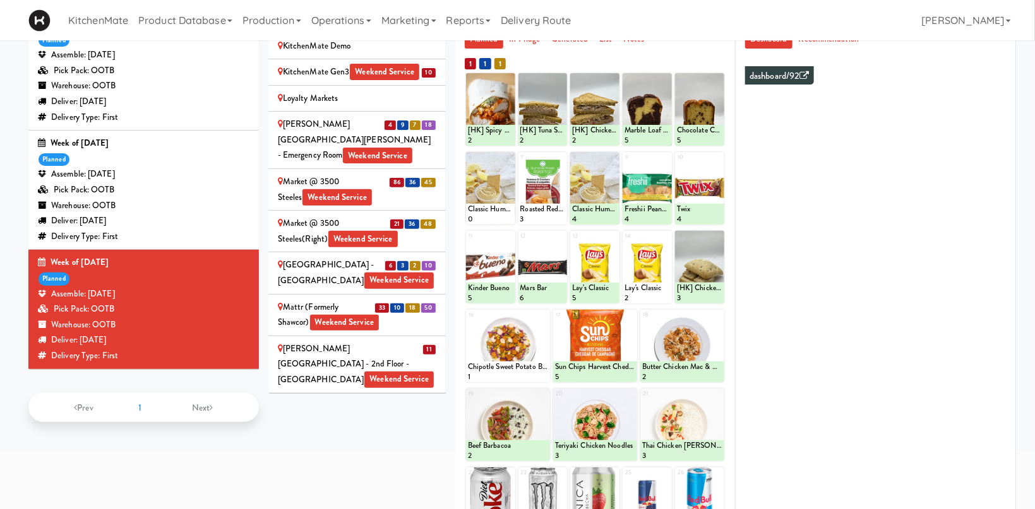
click at [371, 425] on div "[GEOGRAPHIC_DATA] - Trillium Health Weekend Service" at bounding box center [357, 440] width 158 height 31
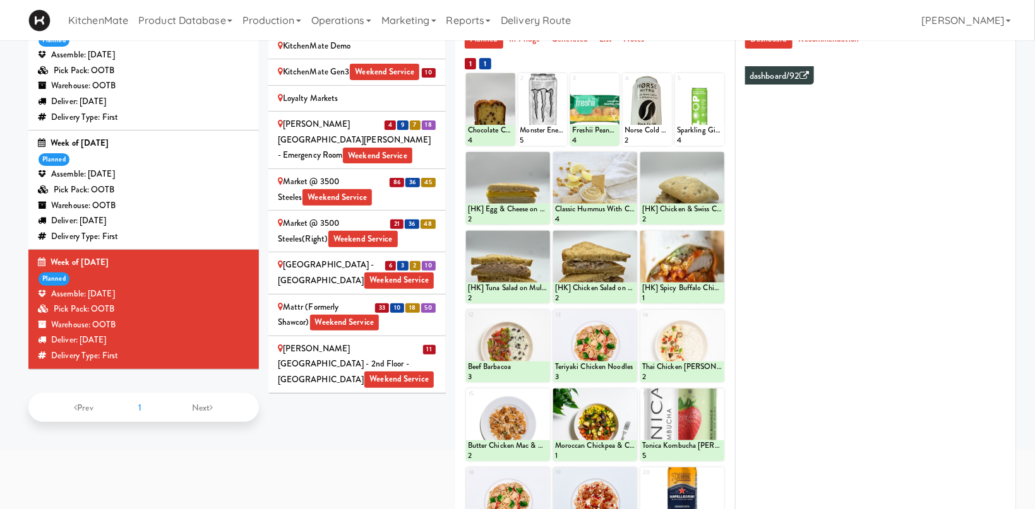
click at [366, 467] on div "Office Kitchen - GVA Weekend Service" at bounding box center [357, 482] width 158 height 31
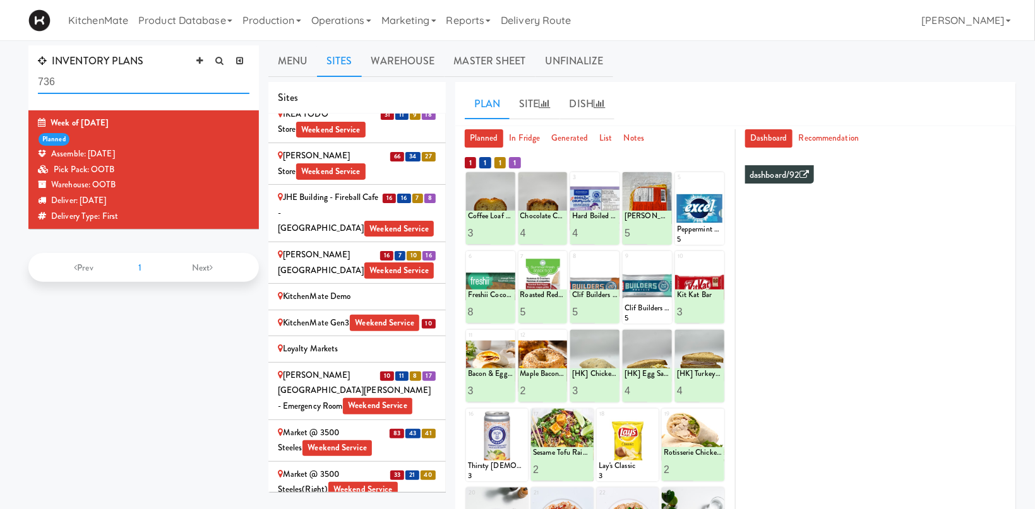
scroll to position [1914, 0]
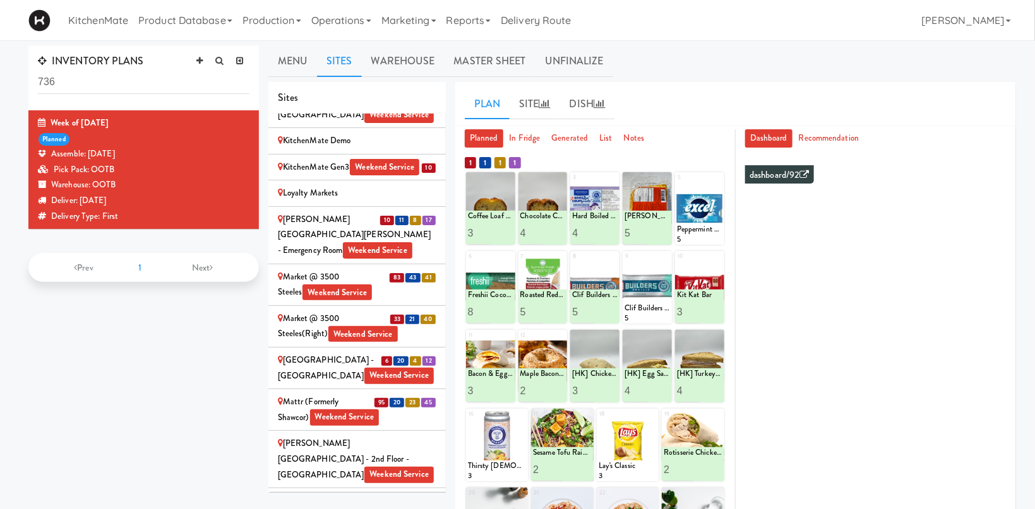
click at [350, 494] on div "[GEOGRAPHIC_DATA]" at bounding box center [357, 502] width 158 height 16
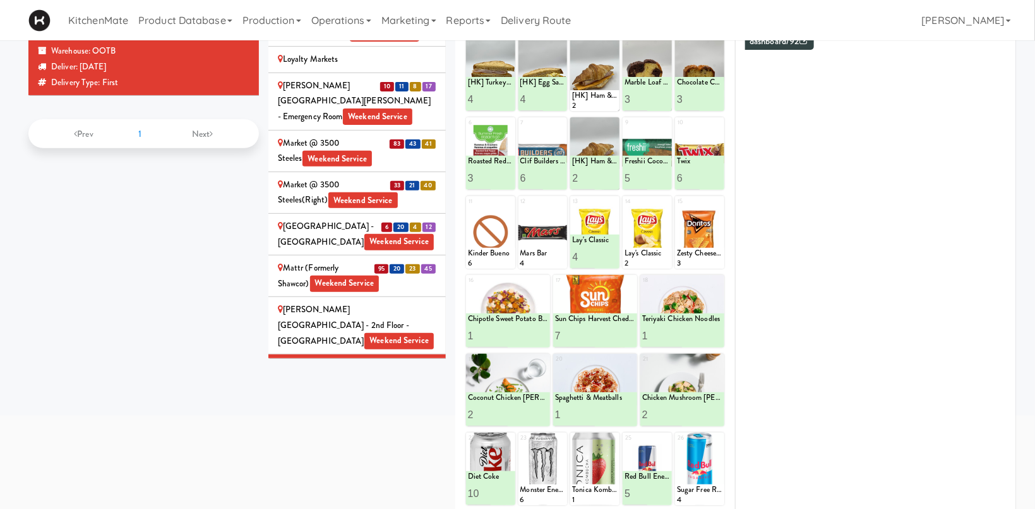
scroll to position [0, 0]
